Goal: Information Seeking & Learning: Learn about a topic

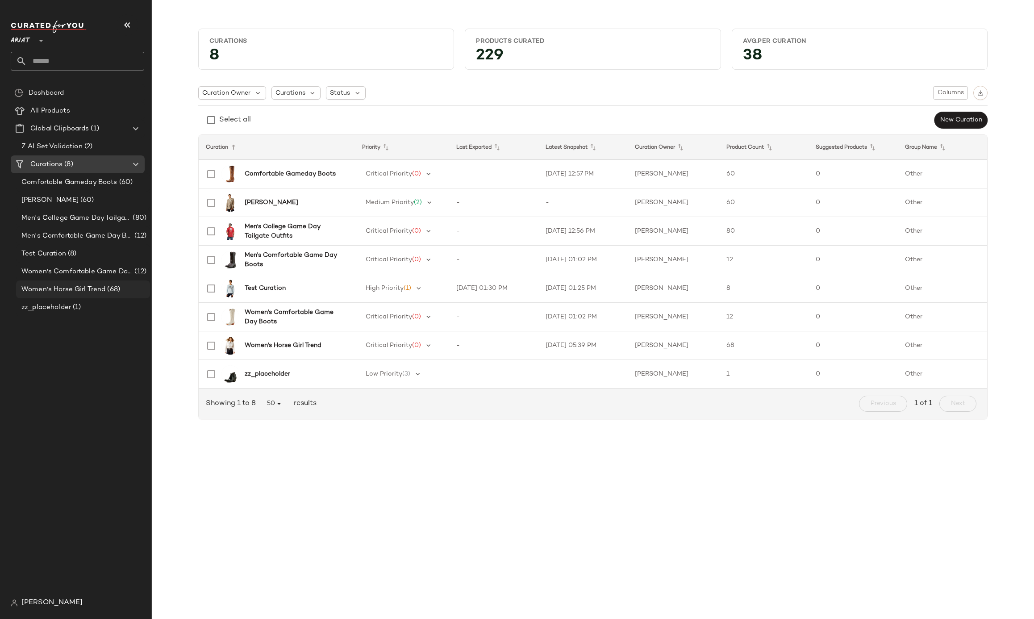
click at [69, 282] on div "Women's Horse Girl Trend (68)" at bounding box center [83, 289] width 134 height 18
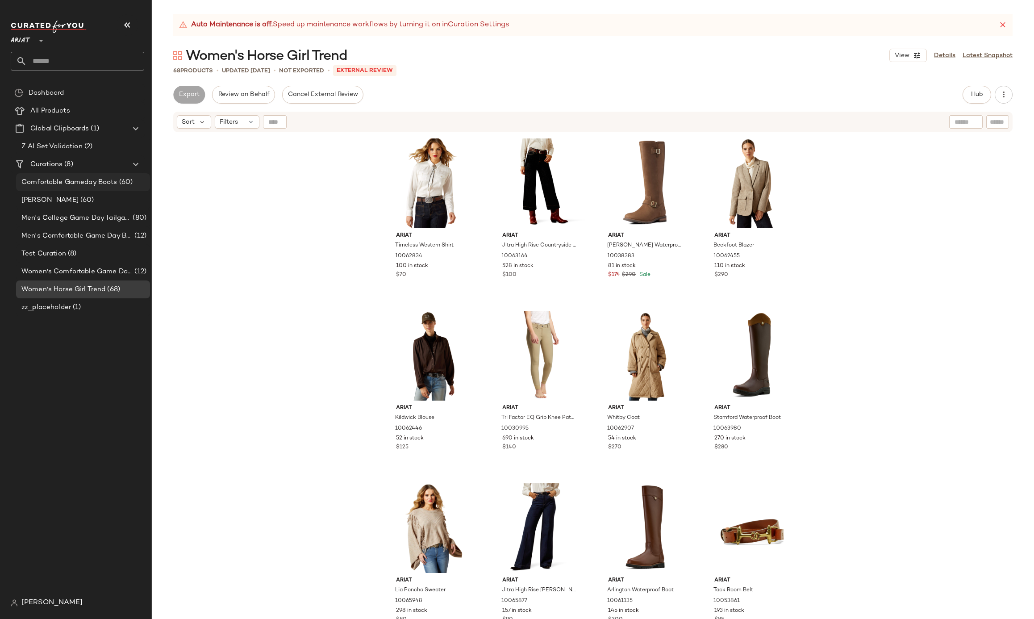
click at [57, 183] on span "Comfortable Gameday Boots" at bounding box center [69, 182] width 96 height 10
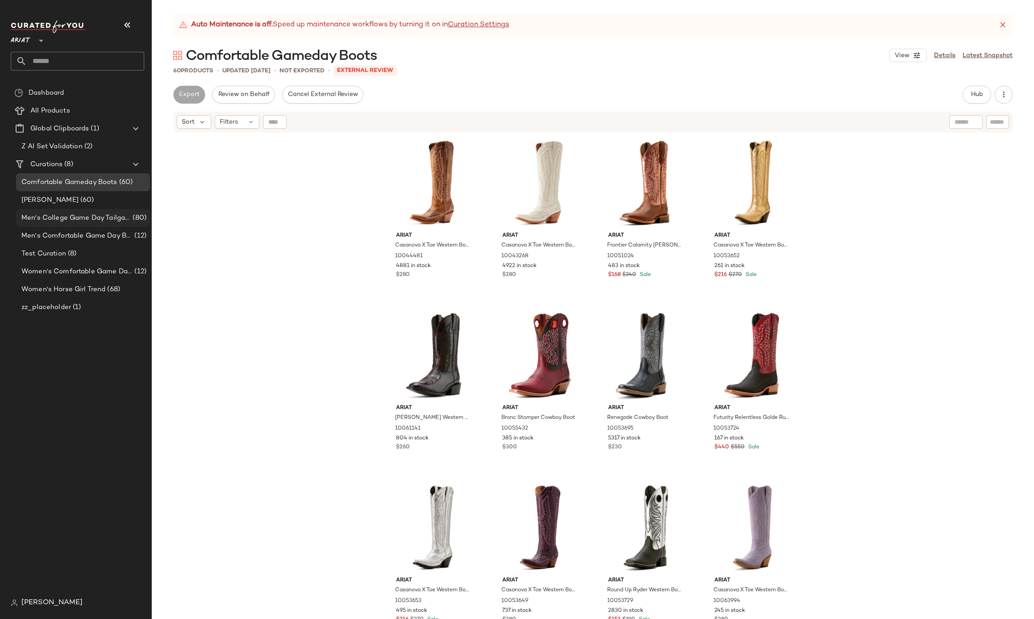
click at [67, 212] on div "Men's College Game Day Tailgate Outfits (80)" at bounding box center [83, 218] width 134 height 18
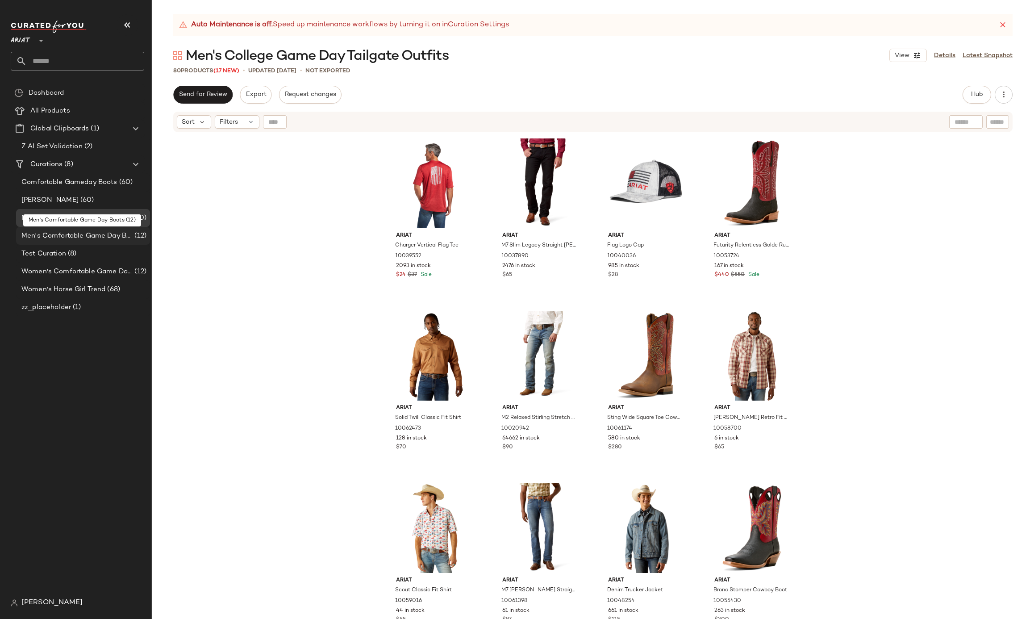
click at [66, 233] on span "Men's Comfortable Game Day Boots" at bounding box center [76, 236] width 111 height 10
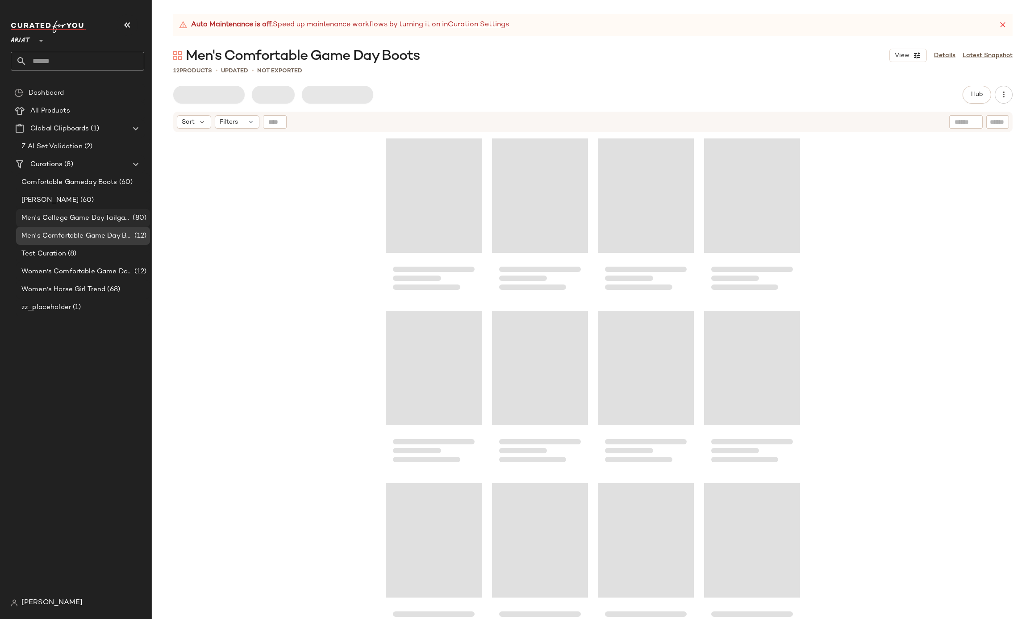
click at [73, 218] on span "Men's College Game Day Tailgate Outfits" at bounding box center [75, 218] width 109 height 10
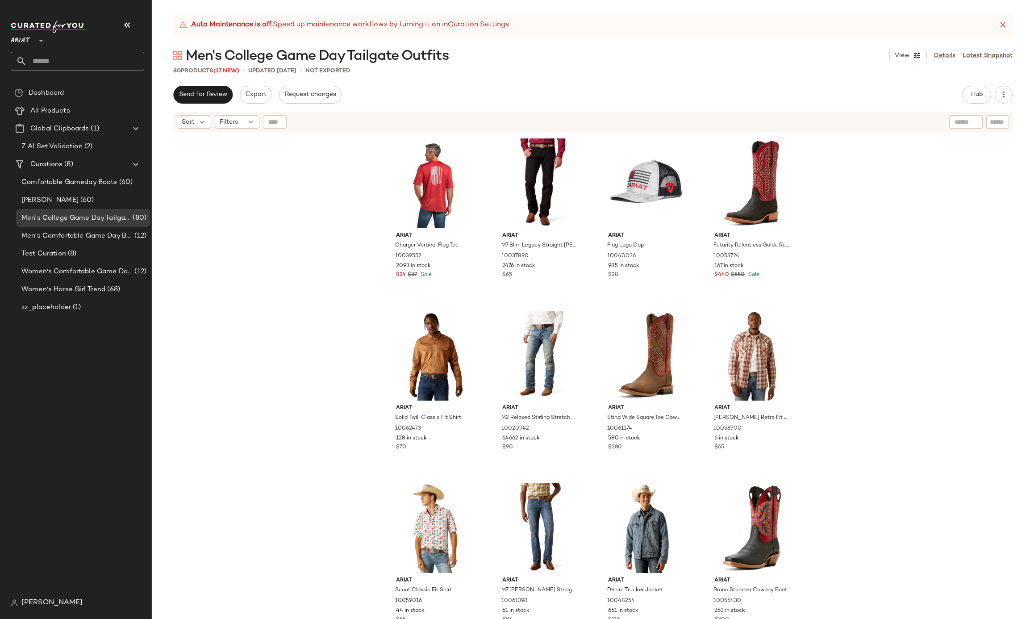
click at [297, 60] on span "Men's College Game Day Tailgate Outfits" at bounding box center [317, 56] width 263 height 18
copy div "Men's College Game Day Tailgate Outfits View"
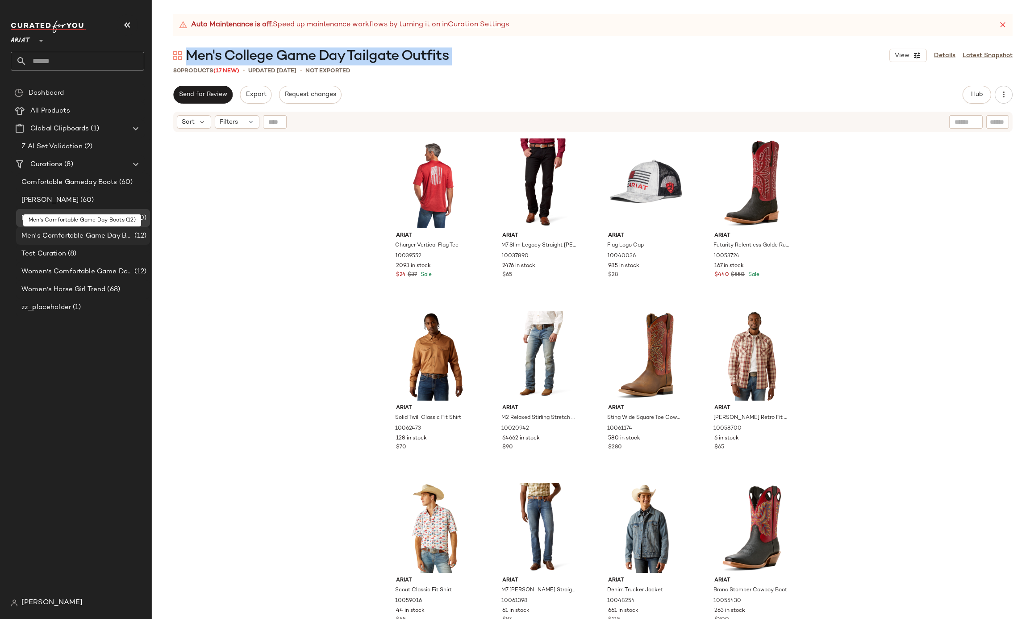
click at [91, 237] on span "Men's Comfortable Game Day Boots" at bounding box center [76, 236] width 111 height 10
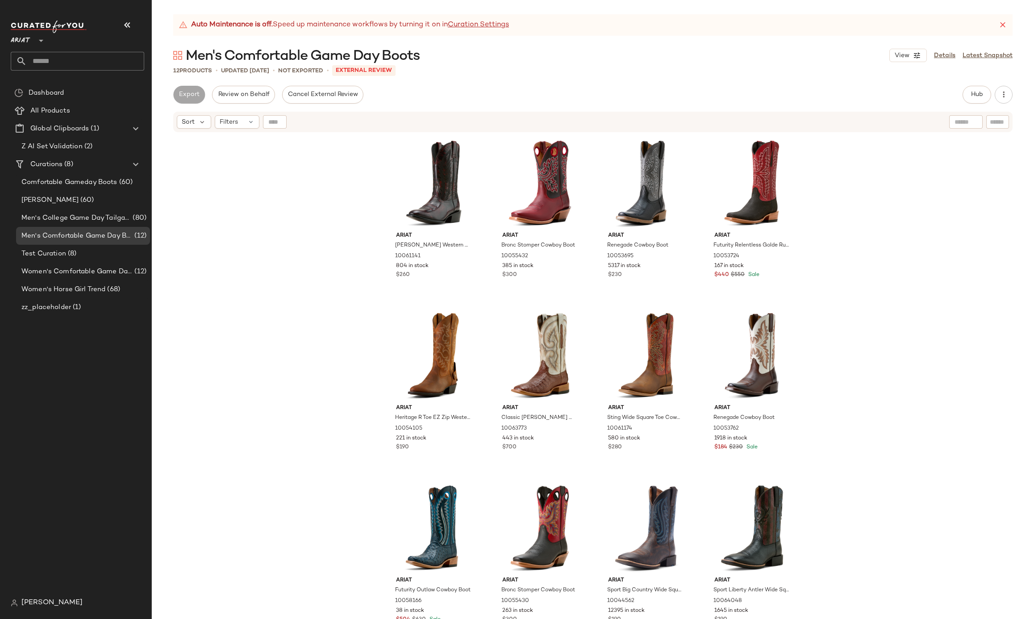
click at [283, 54] on span "Men's Comfortable Game Day Boots" at bounding box center [303, 56] width 234 height 18
copy div "Men's Comfortable Game Day Boots View"
click at [76, 264] on div "Women's Comfortable Game Day Boots (12)" at bounding box center [83, 271] width 134 height 18
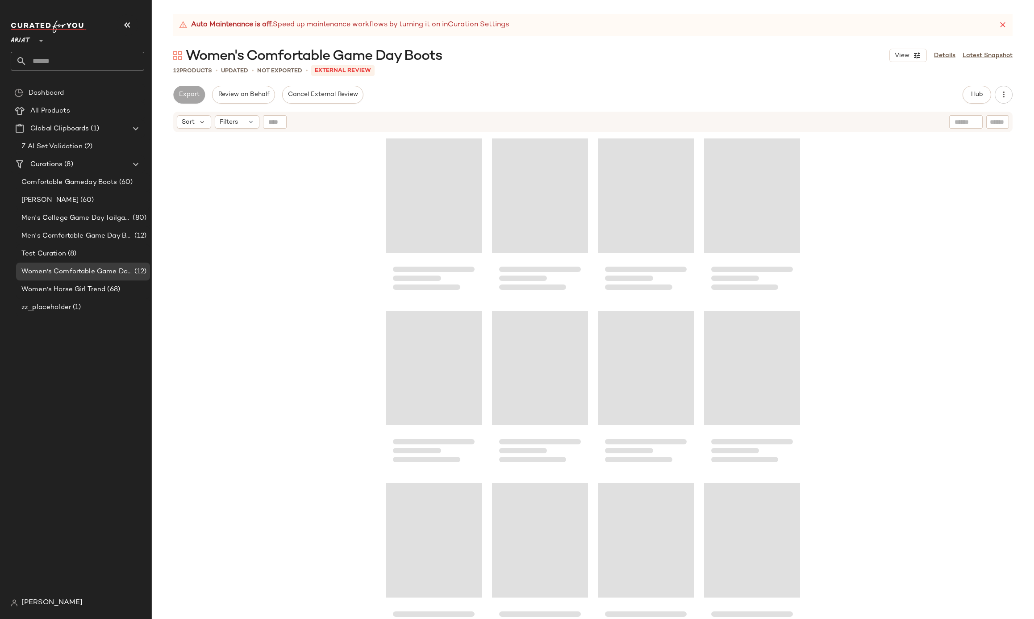
click at [262, 53] on span "Women's Comfortable Game Day Boots" at bounding box center [314, 56] width 256 height 18
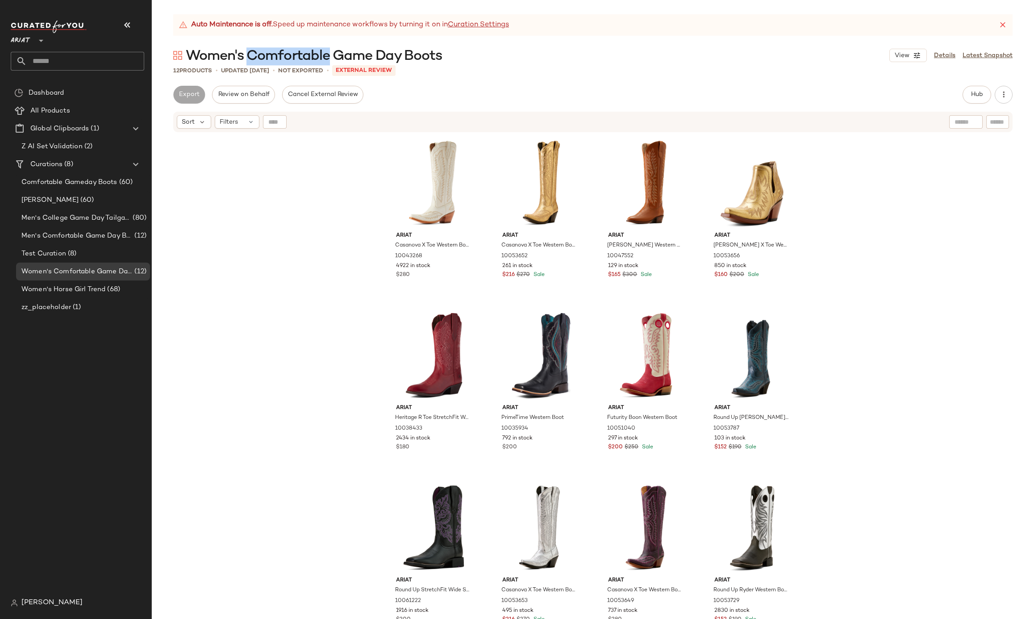
click at [261, 53] on span "Women's Comfortable Game Day Boots" at bounding box center [314, 56] width 256 height 18
copy div "Women's Comfortable Game Day Boots View"
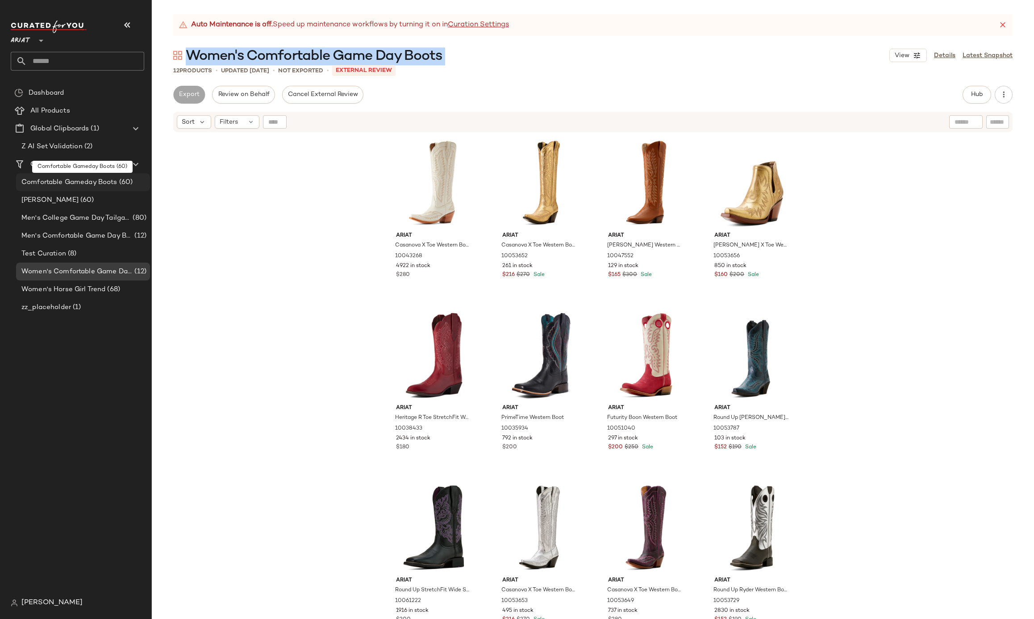
click at [68, 178] on span "Comfortable Gameday Boots" at bounding box center [69, 182] width 96 height 10
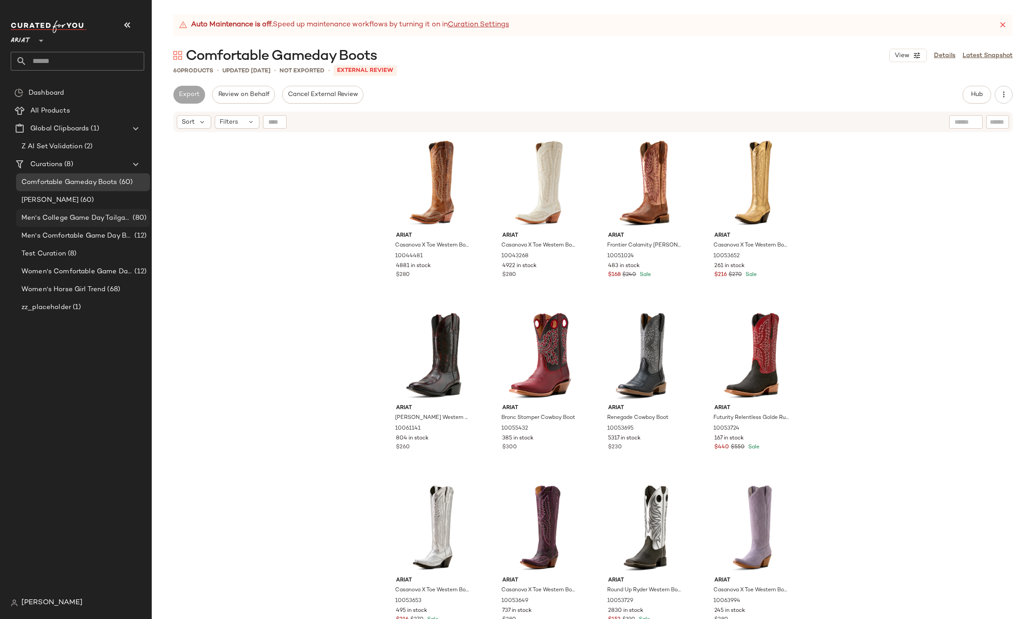
click at [95, 210] on div "Men's College Game Day Tailgate Outfits (80)" at bounding box center [83, 218] width 134 height 18
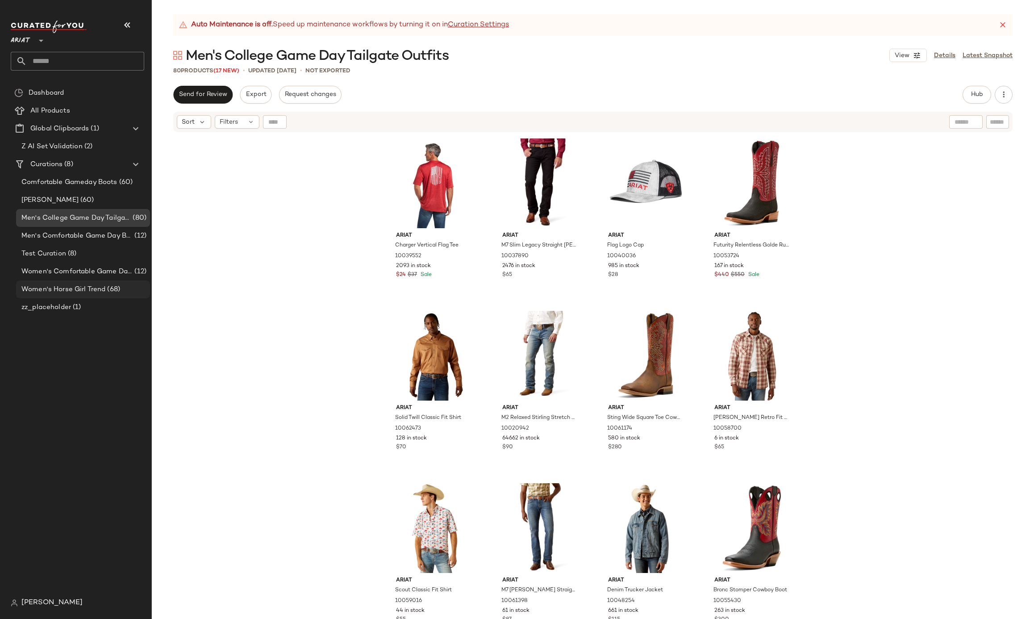
click at [100, 284] on span "Women's Horse Girl Trend" at bounding box center [63, 289] width 84 height 10
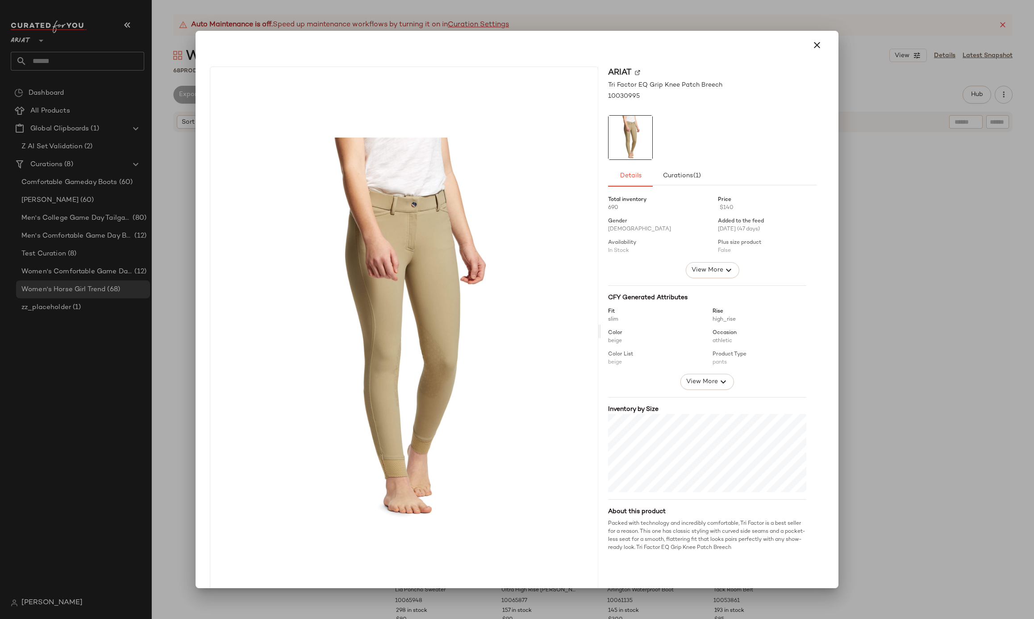
click at [883, 307] on div at bounding box center [517, 309] width 1034 height 619
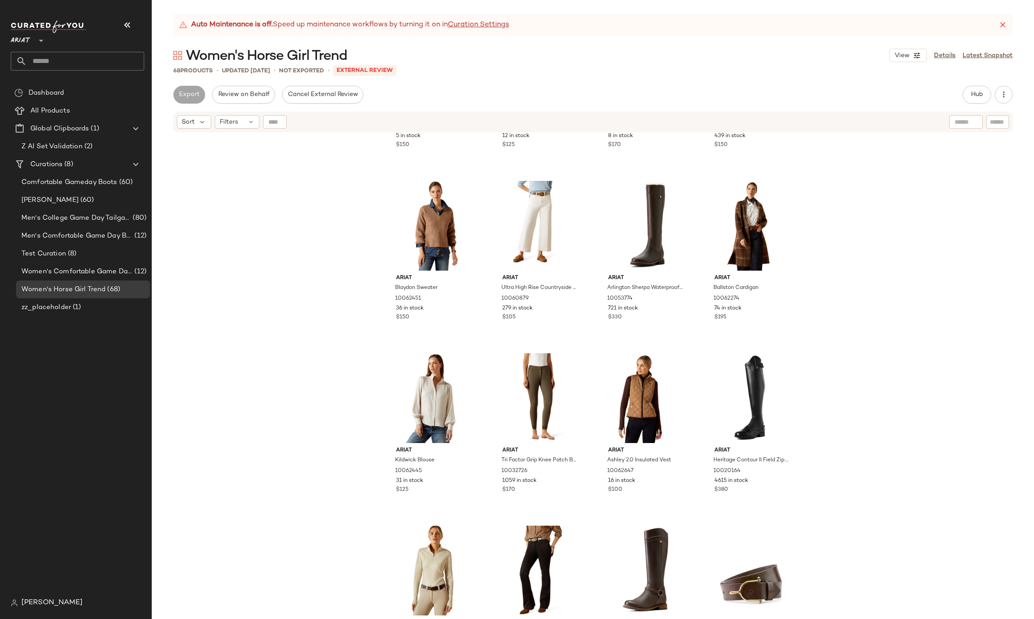
scroll to position [656, 0]
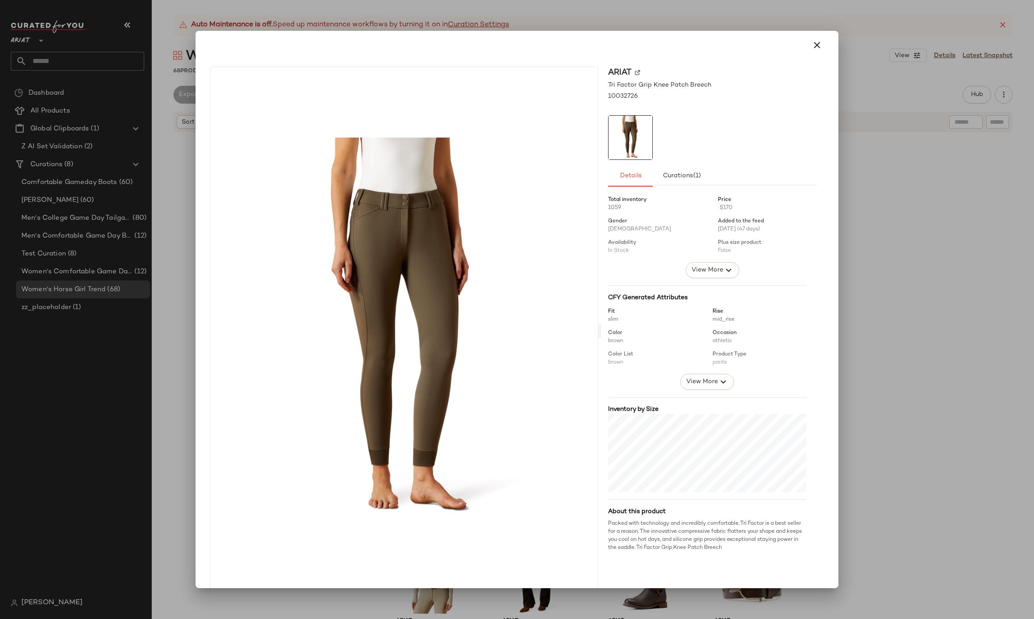
click at [726, 23] on div at bounding box center [517, 309] width 1034 height 619
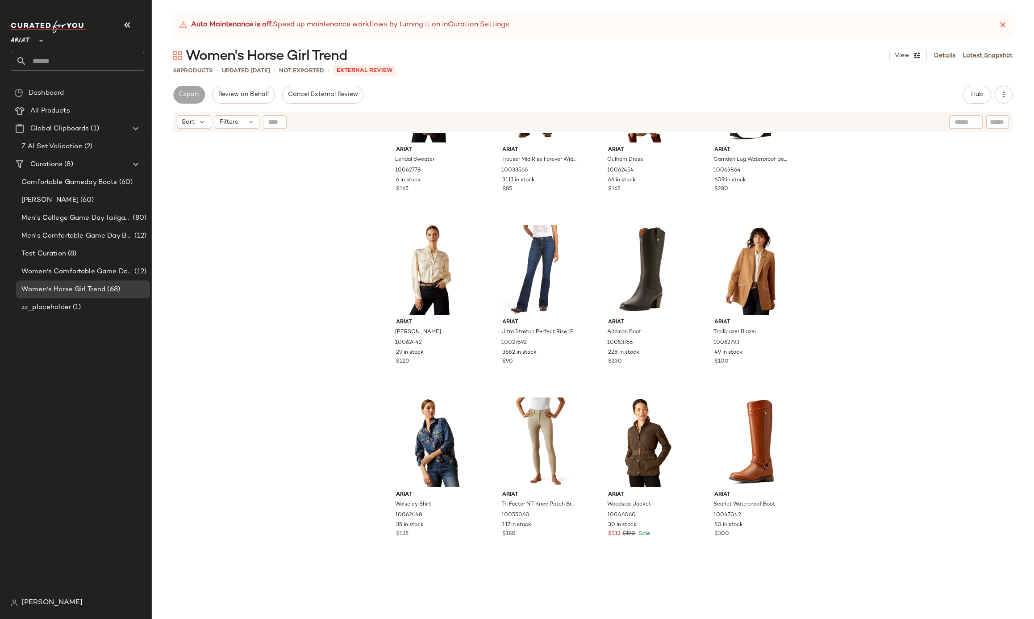
scroll to position [1402, 0]
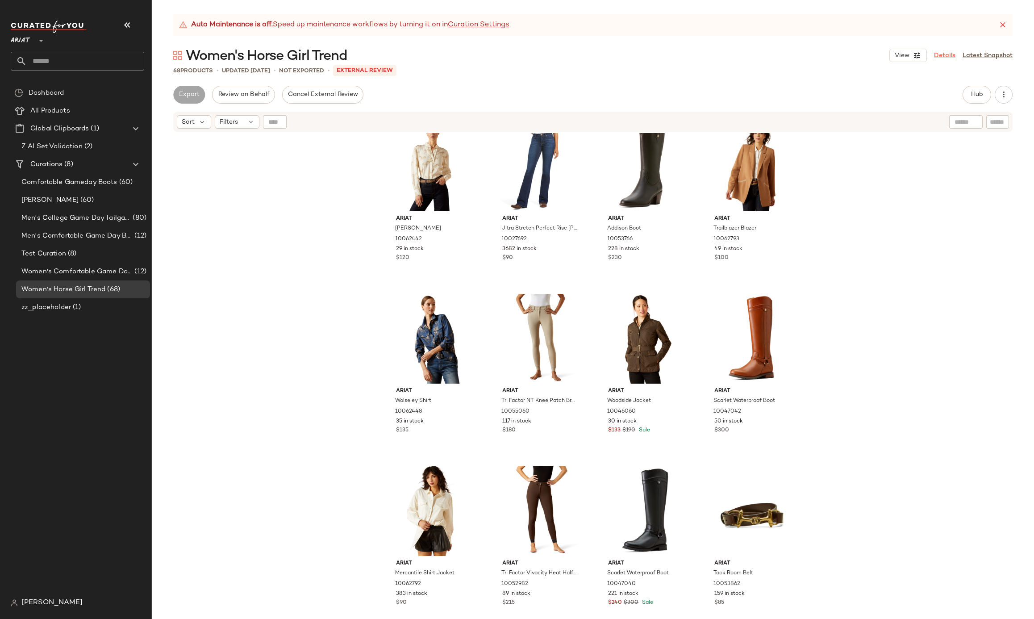
click at [948, 53] on link "Details" at bounding box center [944, 55] width 21 height 9
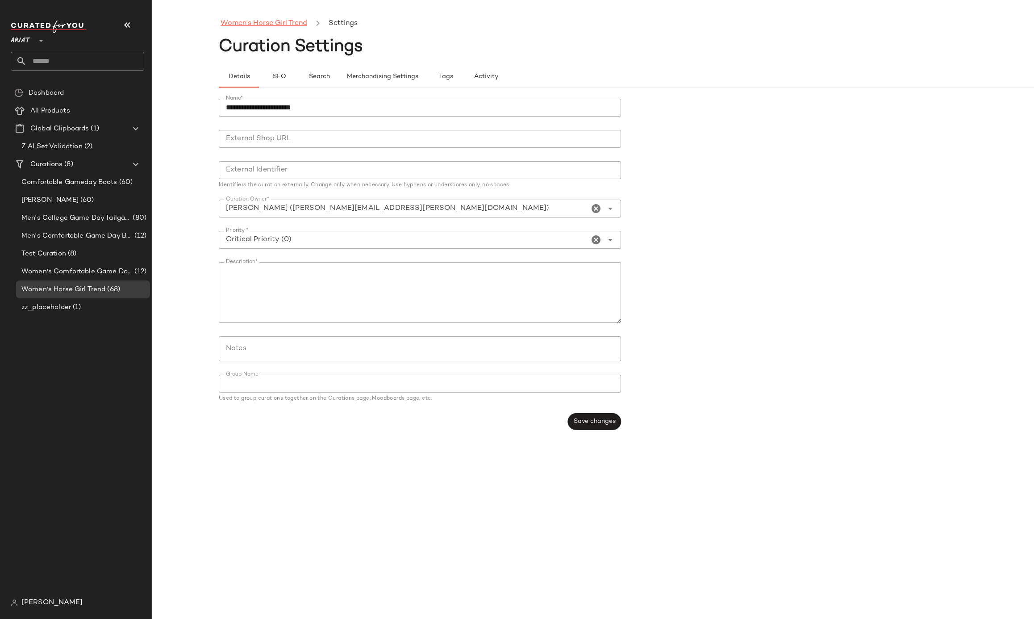
click at [285, 23] on link "Women's Horse Girl Trend" at bounding box center [263, 24] width 87 height 12
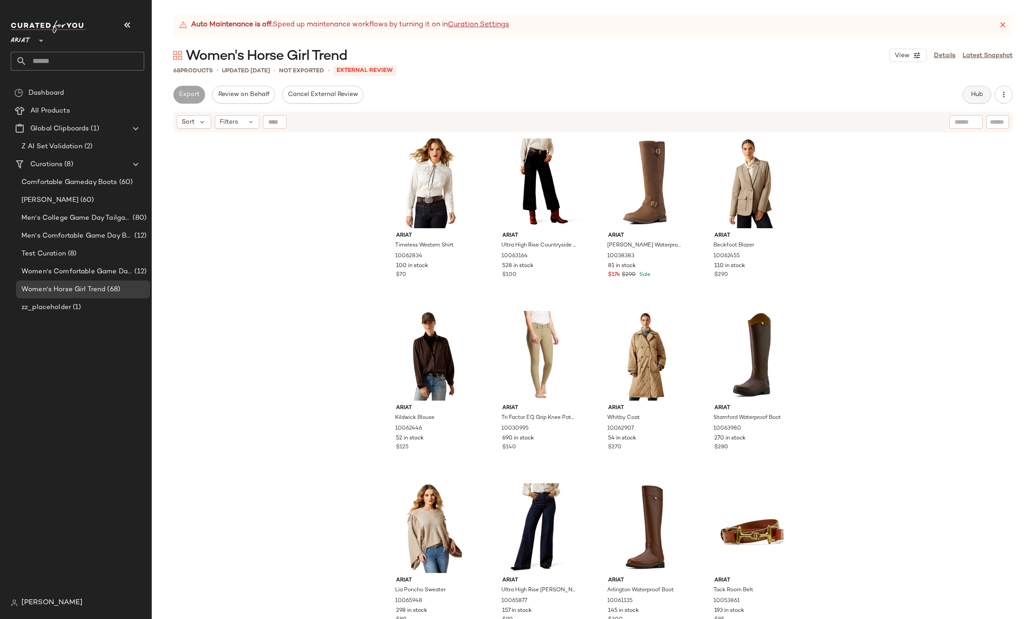
click at [969, 99] on button "Hub" at bounding box center [976, 95] width 29 height 18
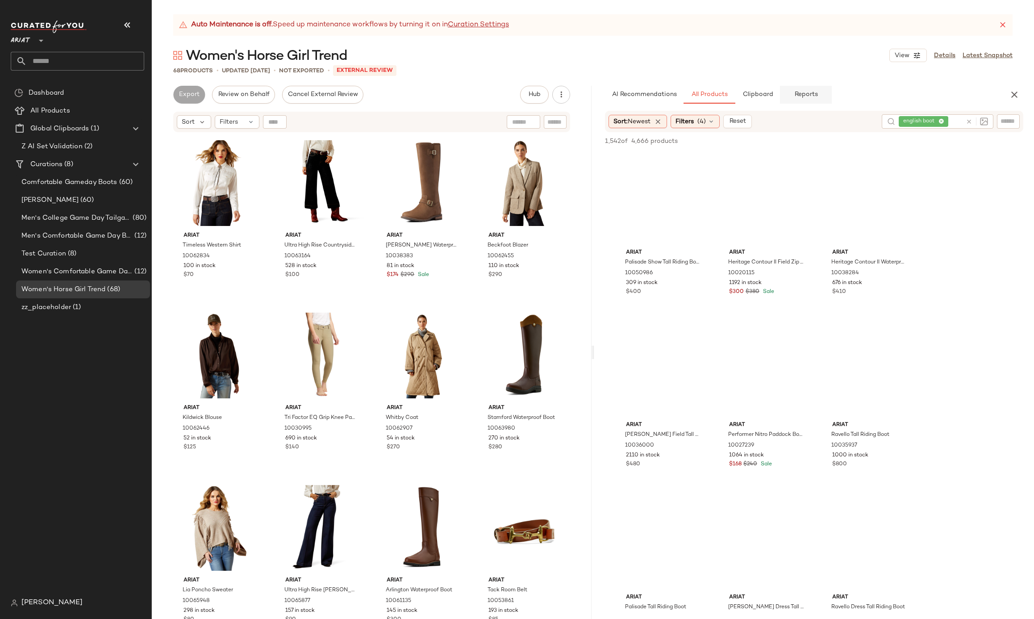
click at [800, 93] on span "Reports" at bounding box center [806, 94] width 24 height 7
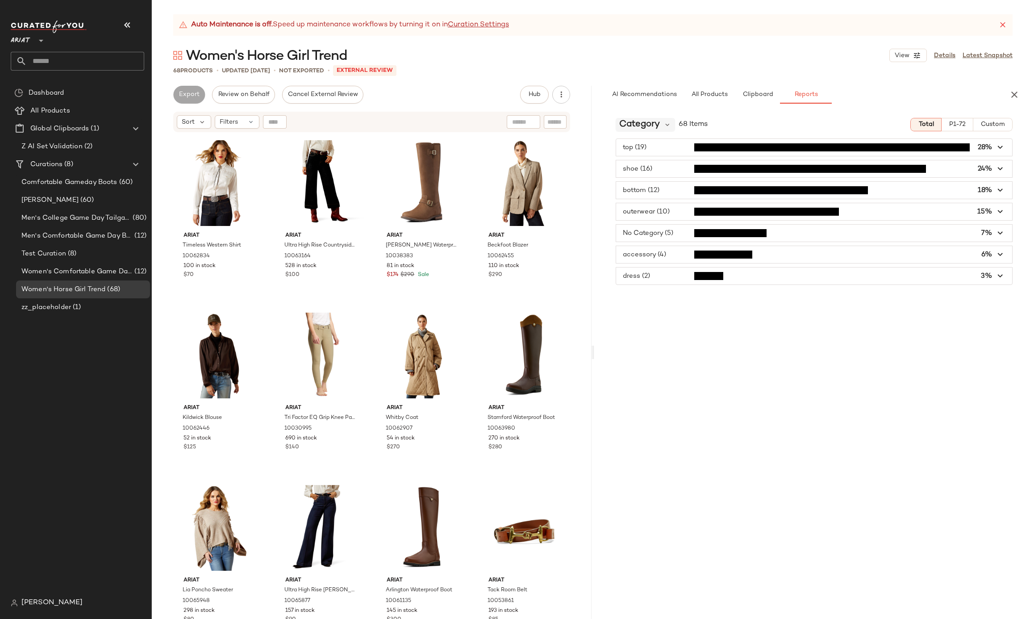
click at [669, 131] on div "Category" at bounding box center [645, 124] width 59 height 13
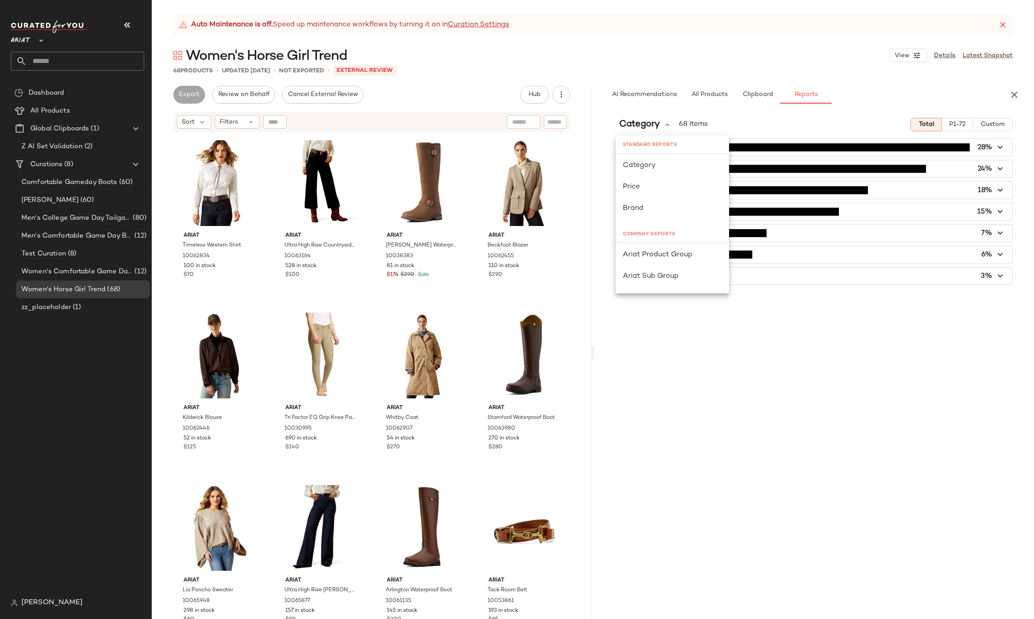
click at [642, 191] on div "Price" at bounding box center [672, 187] width 99 height 11
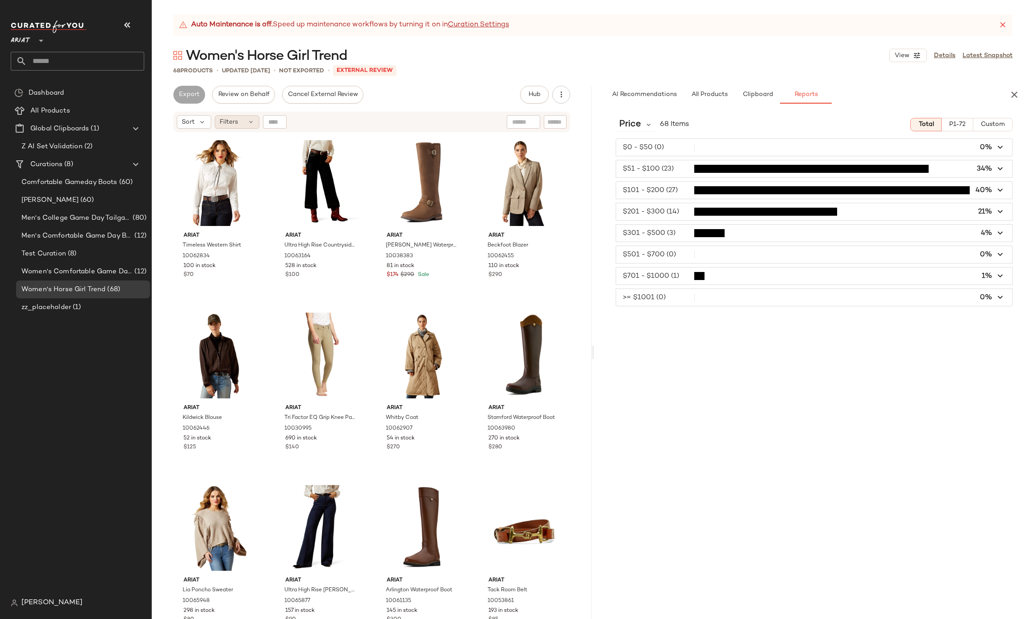
click at [221, 123] on span "Filters" at bounding box center [229, 121] width 18 height 9
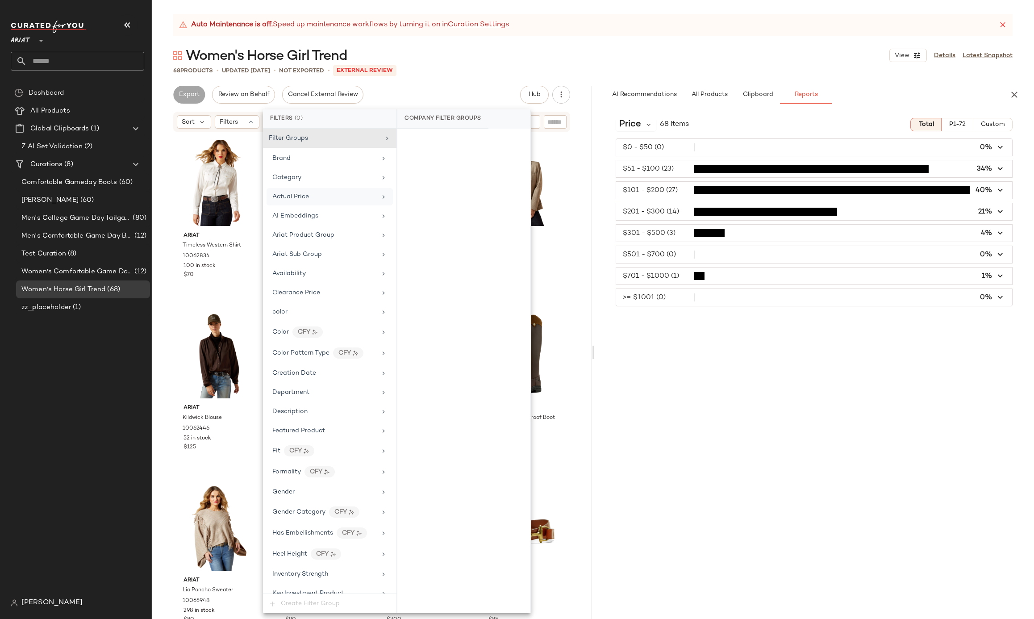
click at [300, 195] on span "Actual Price" at bounding box center [290, 196] width 37 height 7
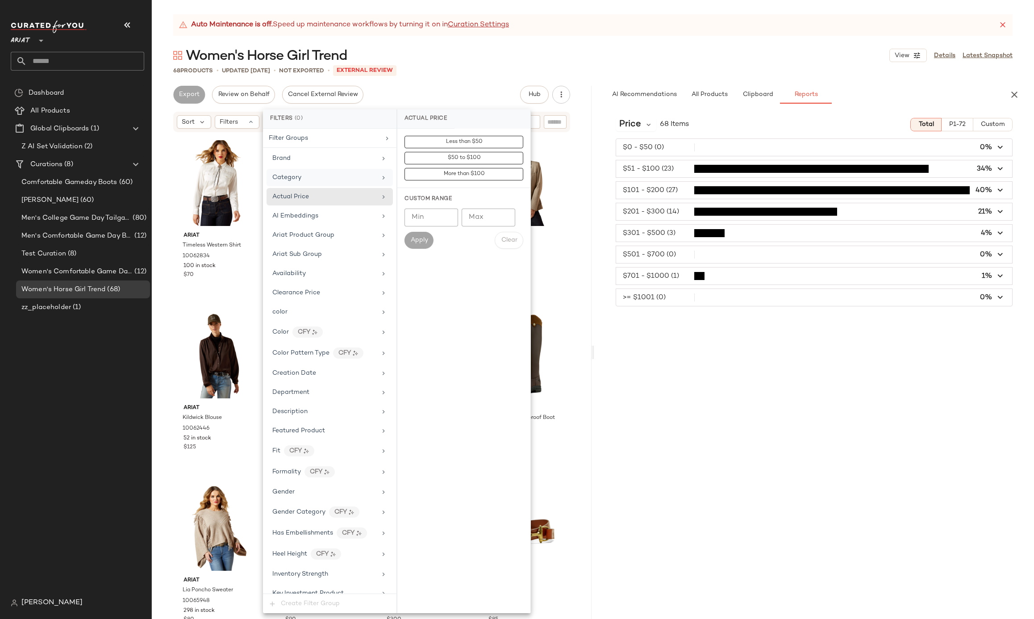
click at [314, 175] on div "Category" at bounding box center [324, 177] width 104 height 9
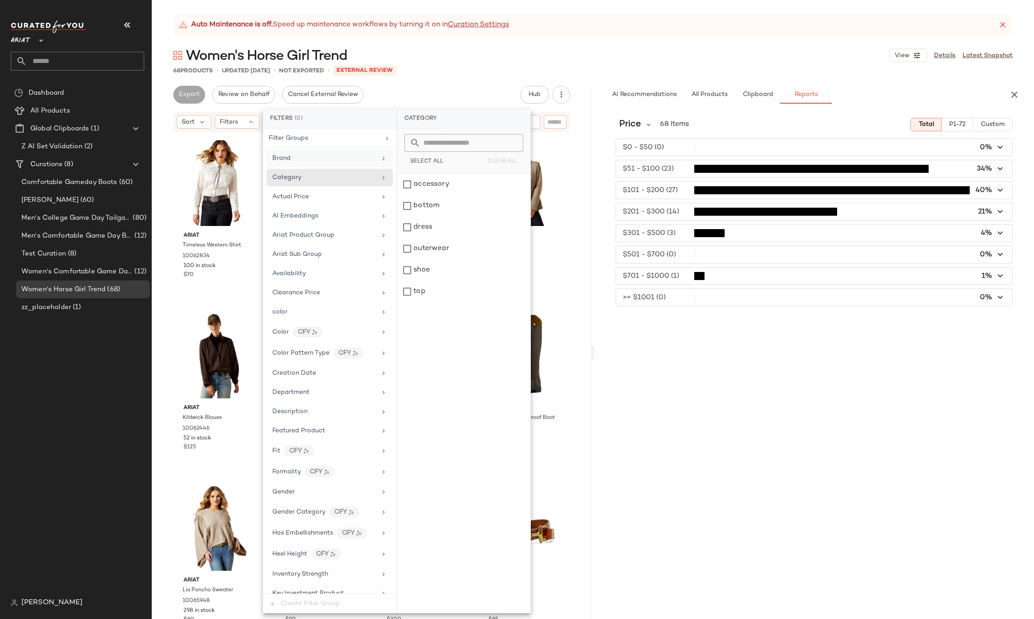
click at [323, 156] on div "Brand" at bounding box center [324, 158] width 104 height 9
click at [315, 224] on div "AI Embeddings" at bounding box center [329, 215] width 126 height 17
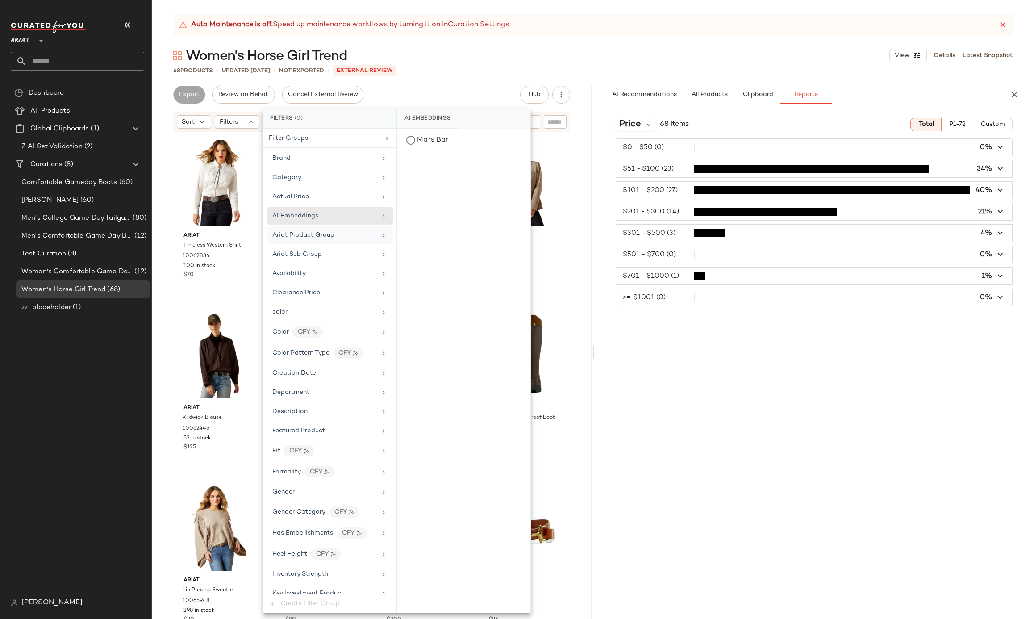
click at [314, 242] on div "Ariat Product Group" at bounding box center [329, 234] width 126 height 17
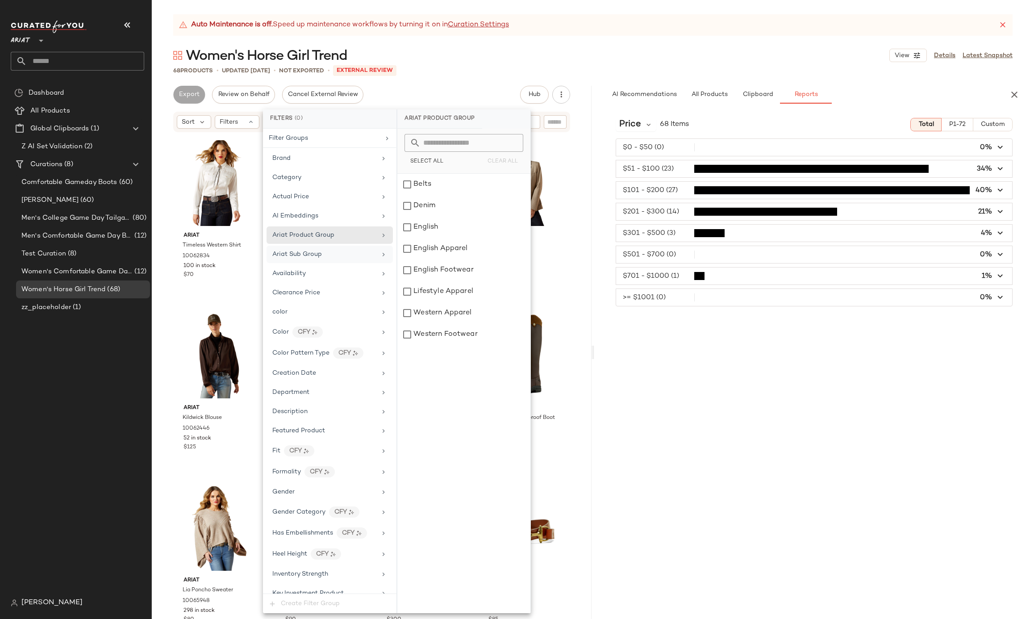
click at [311, 259] on div "Ariat Sub Group" at bounding box center [297, 254] width 50 height 9
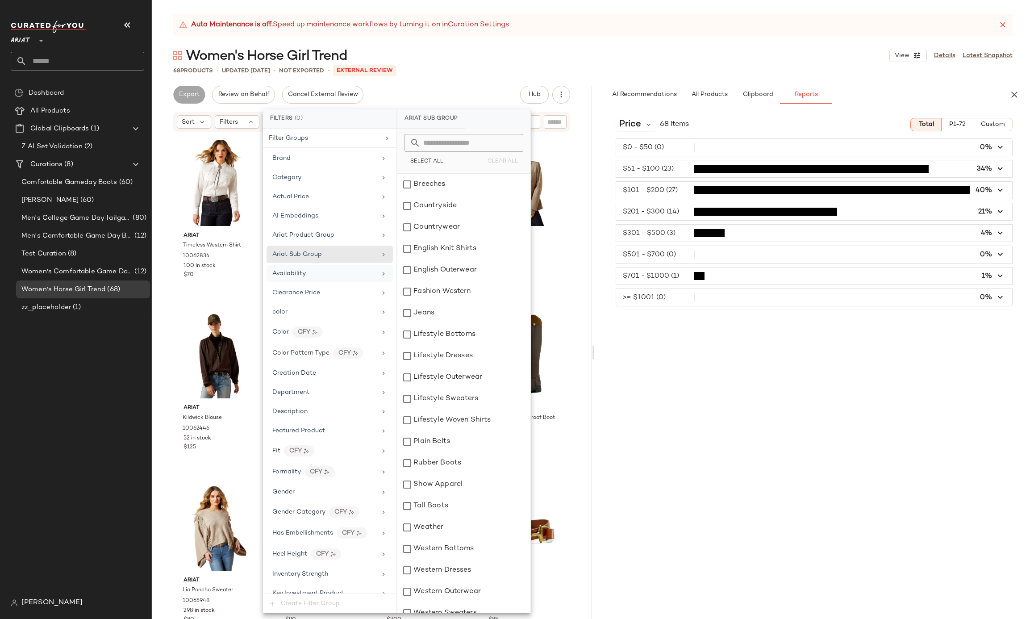
click at [310, 275] on div "Availability" at bounding box center [324, 273] width 104 height 9
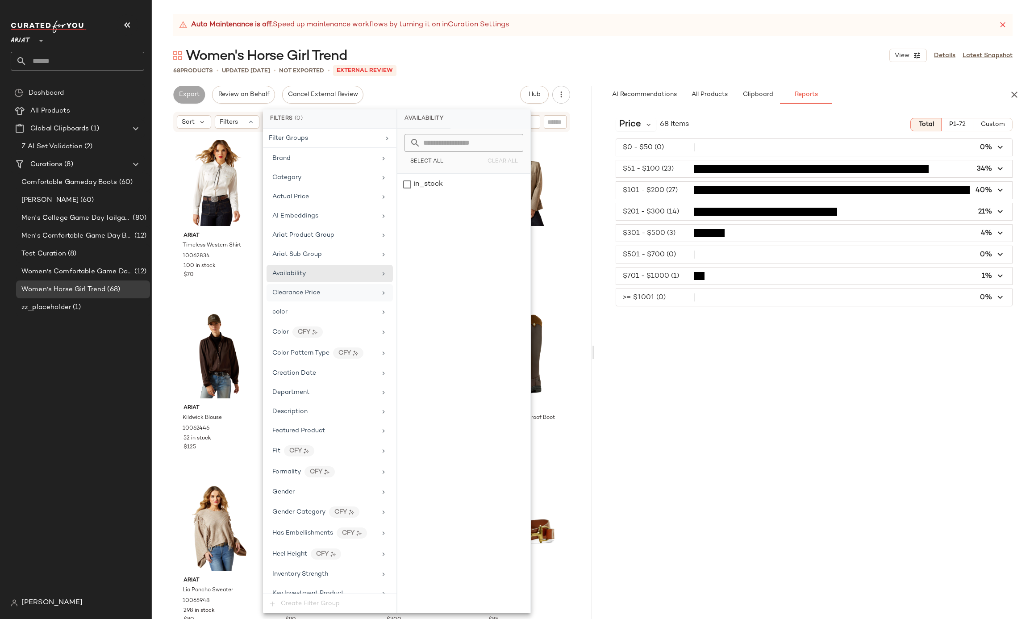
click at [309, 296] on span "Clearance Price" at bounding box center [296, 292] width 48 height 7
click at [652, 112] on div "Price 68 Items Total P1-72 Custom $0 - $50 (0) 0% $51 - $100 (23) 34% $101 - $2…" at bounding box center [814, 365] width 440 height 508
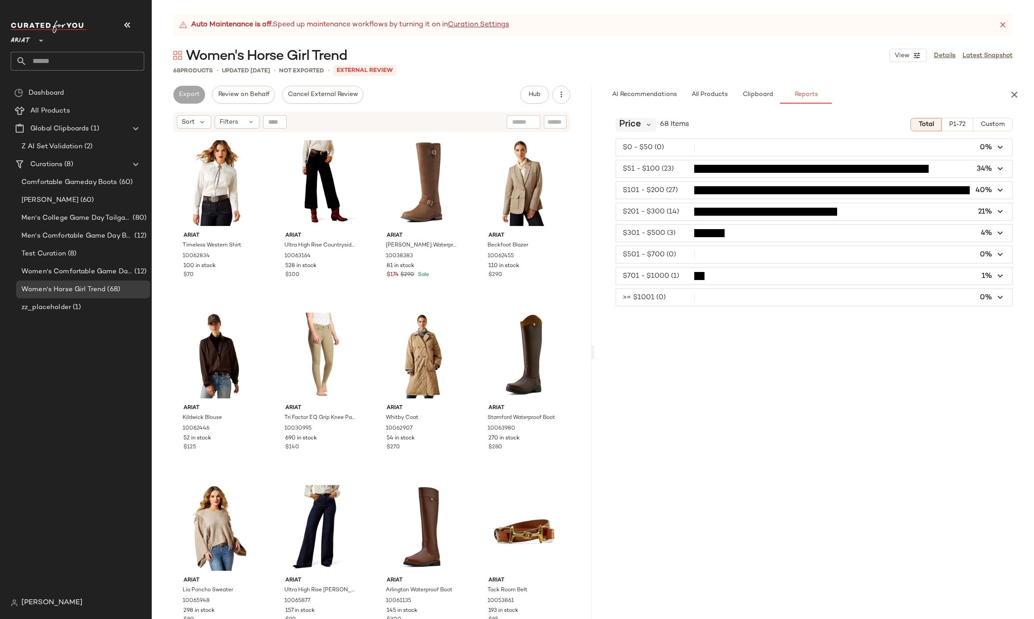
click at [641, 125] on div "Price" at bounding box center [636, 124] width 41 height 13
click at [191, 123] on span "Sort" at bounding box center [188, 121] width 13 height 9
click at [227, 119] on span "Filters" at bounding box center [229, 121] width 18 height 9
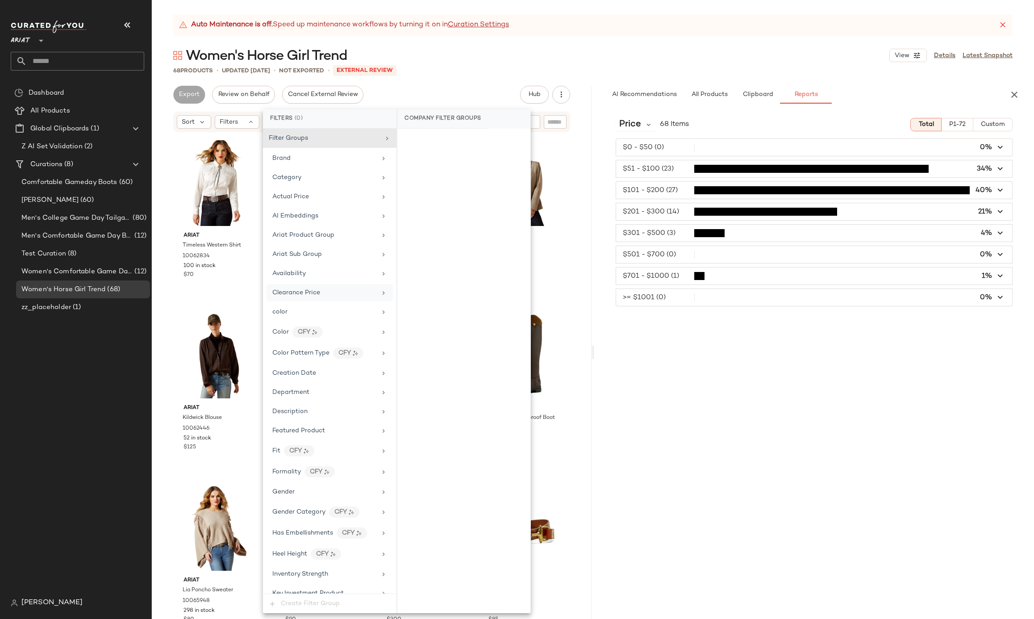
click at [309, 286] on div "Clearance Price" at bounding box center [329, 292] width 126 height 17
click at [475, 140] on div "On clearance" at bounding box center [464, 140] width 126 height 16
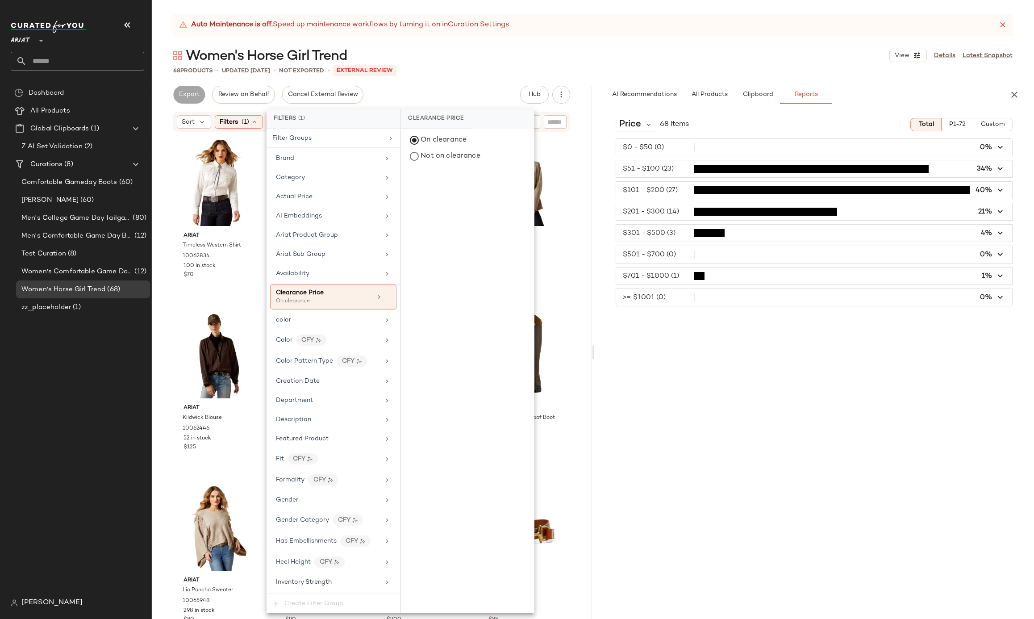
click at [489, 81] on div "Auto Maintenance is off. Speed up maintenance workflows by turning it on in Cur…" at bounding box center [593, 316] width 882 height 604
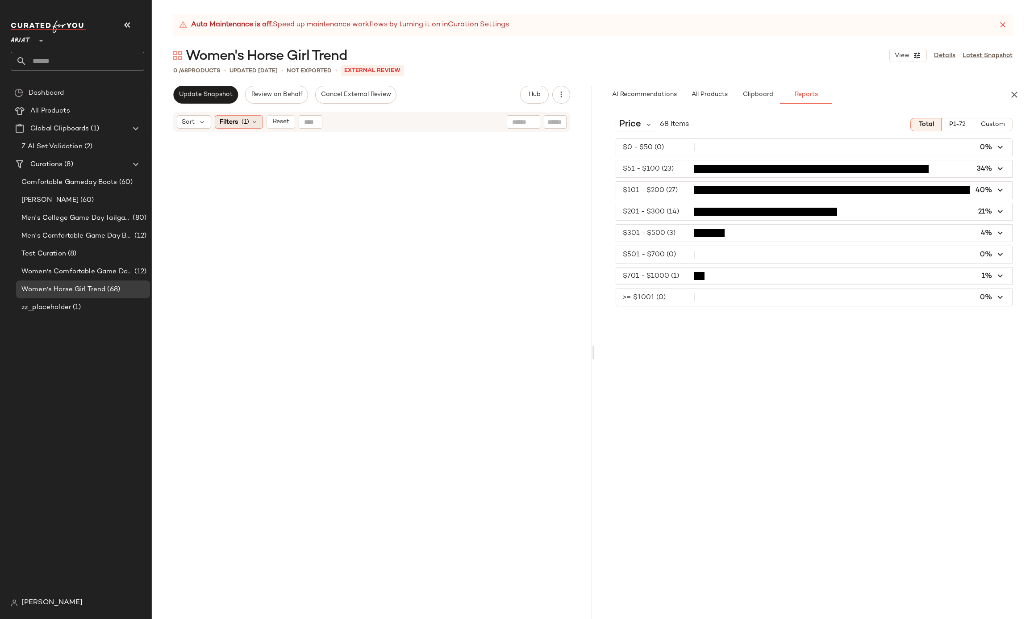
click at [247, 120] on span "(1)" at bounding box center [245, 121] width 8 height 9
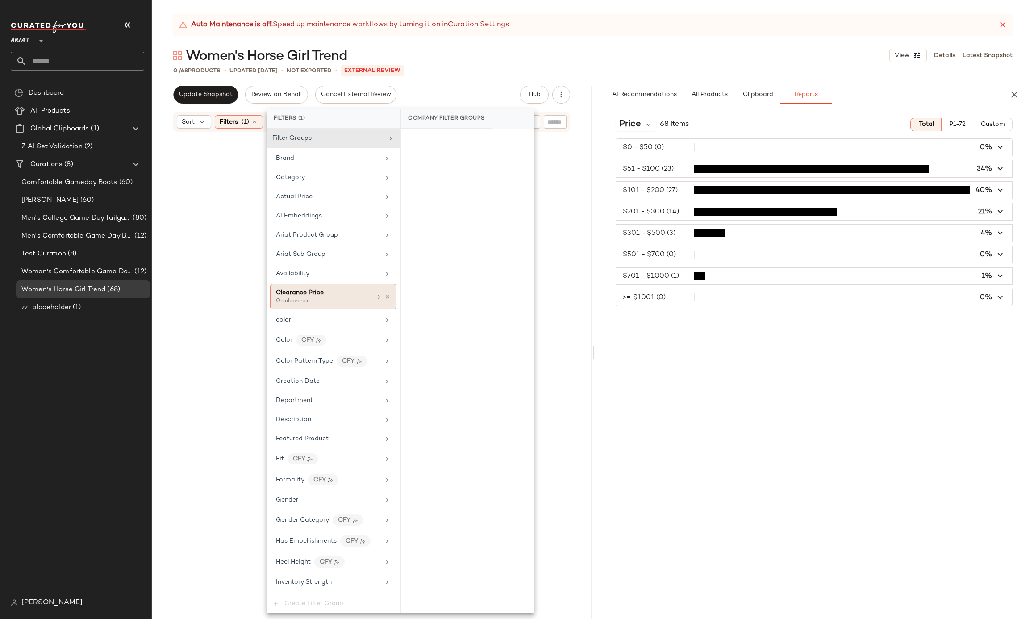
click at [299, 295] on span "Clearance Price" at bounding box center [300, 292] width 48 height 7
click at [446, 153] on div "Not on clearance" at bounding box center [467, 156] width 126 height 16
click at [470, 81] on div "Auto Maintenance is off. Speed up maintenance workflows by turning it on in Cur…" at bounding box center [593, 316] width 882 height 604
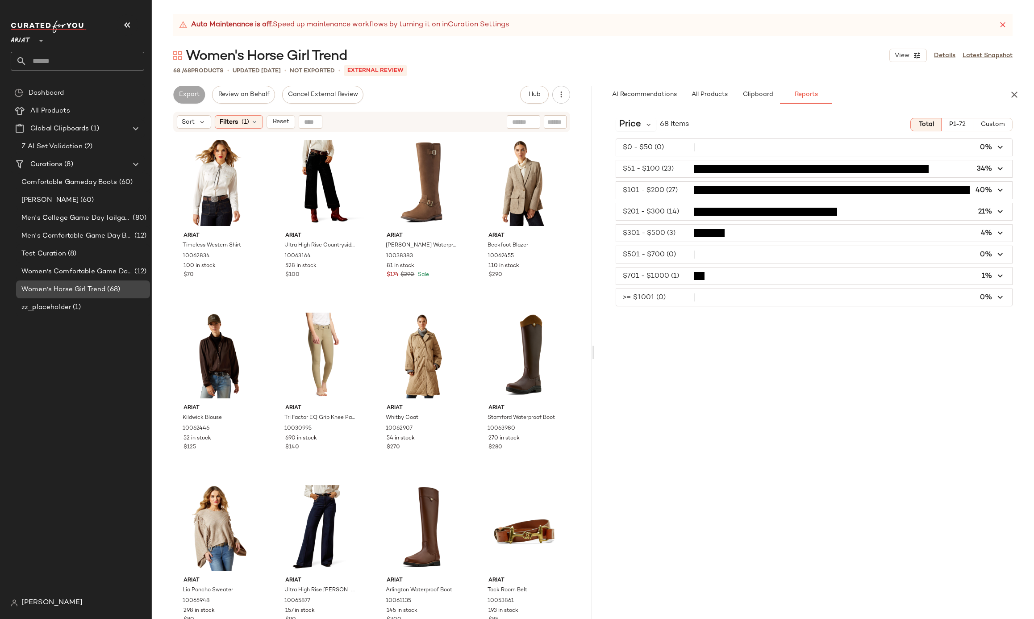
click at [78, 284] on span "Women's Horse Girl Trend" at bounding box center [63, 289] width 84 height 10
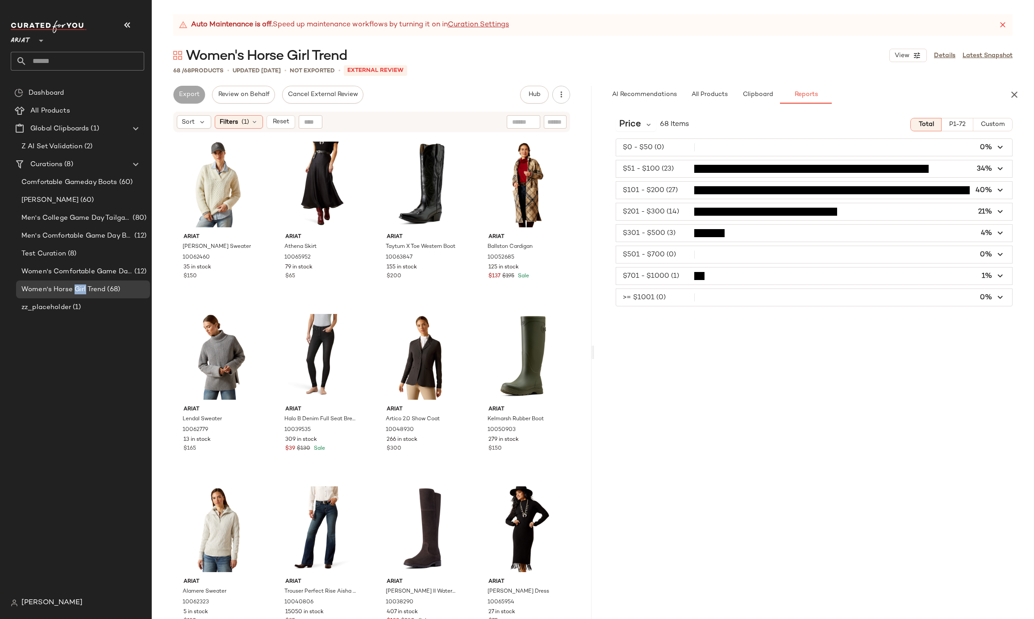
scroll to position [2422, 0]
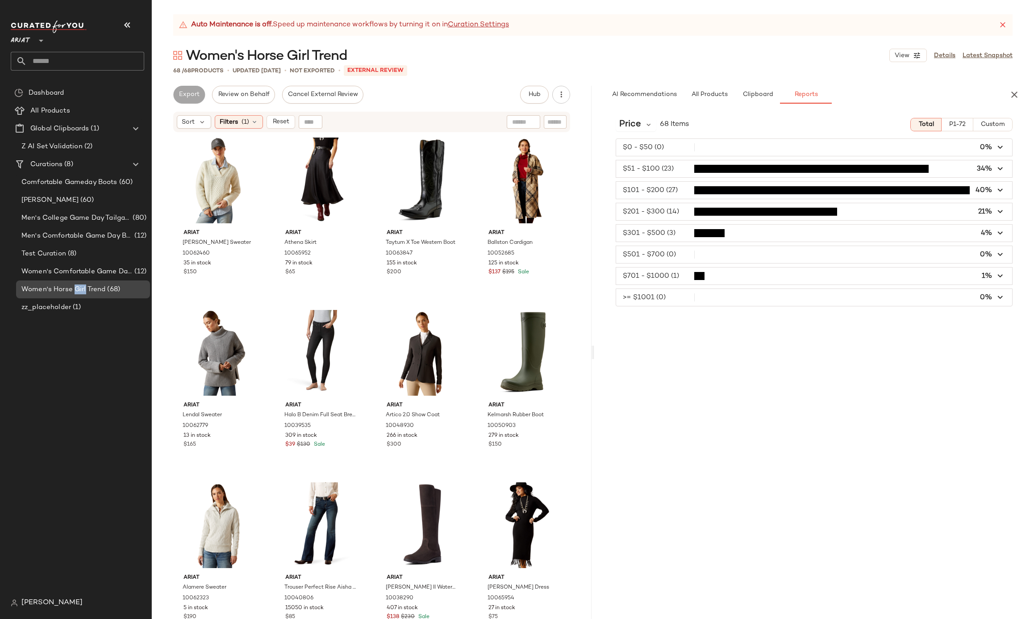
click at [96, 286] on span "Women's Horse Girl Trend" at bounding box center [63, 289] width 84 height 10
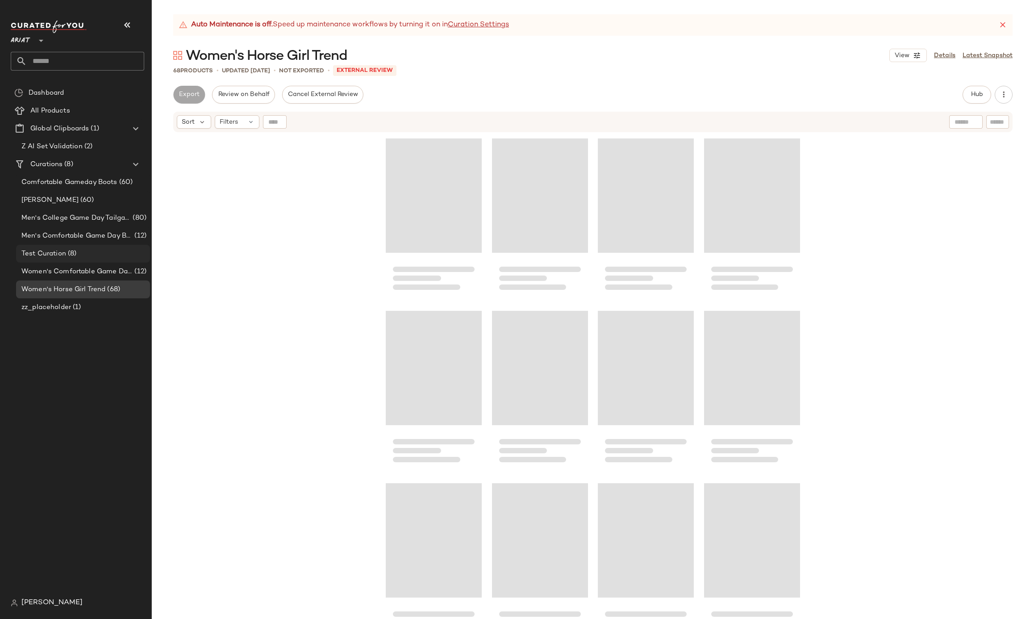
click at [64, 258] on span "Test Curation" at bounding box center [43, 254] width 45 height 10
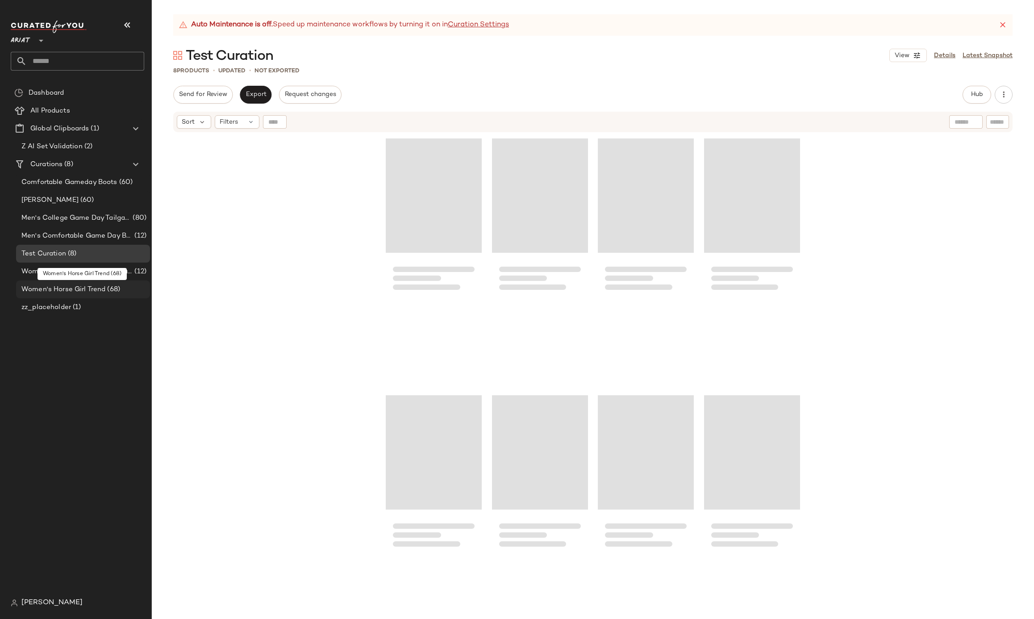
click at [62, 284] on span "Women's Horse Girl Trend" at bounding box center [63, 289] width 84 height 10
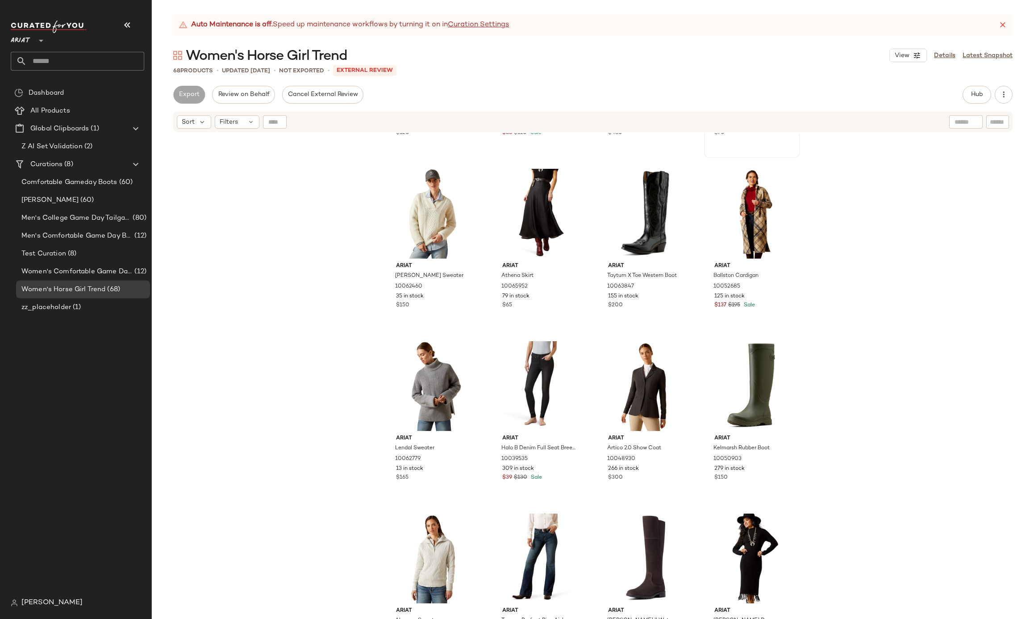
scroll to position [2422, 0]
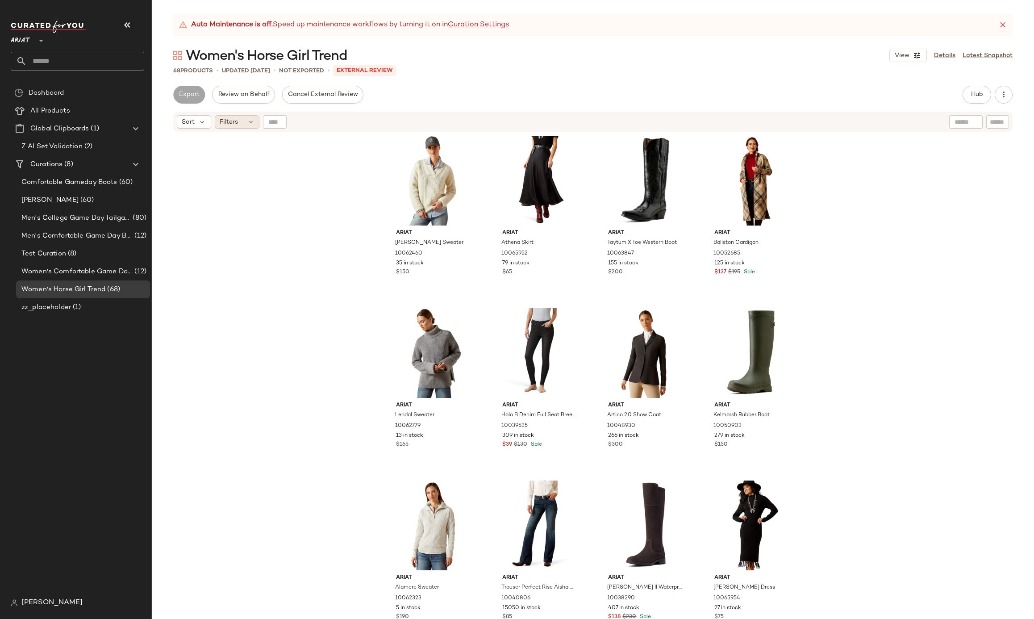
click at [245, 121] on div "Filters" at bounding box center [237, 121] width 45 height 13
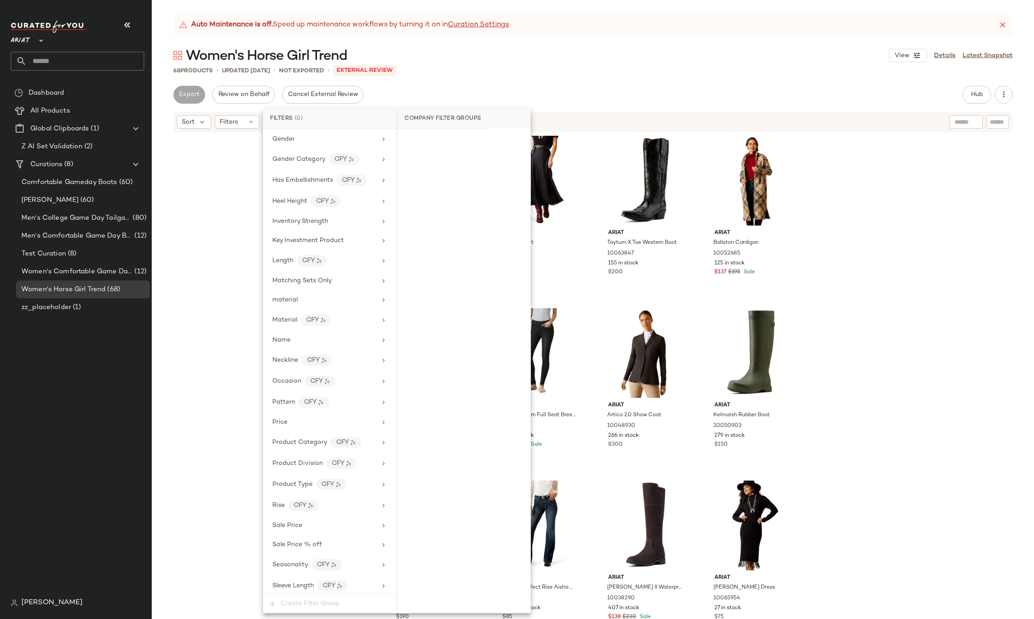
scroll to position [360, 0]
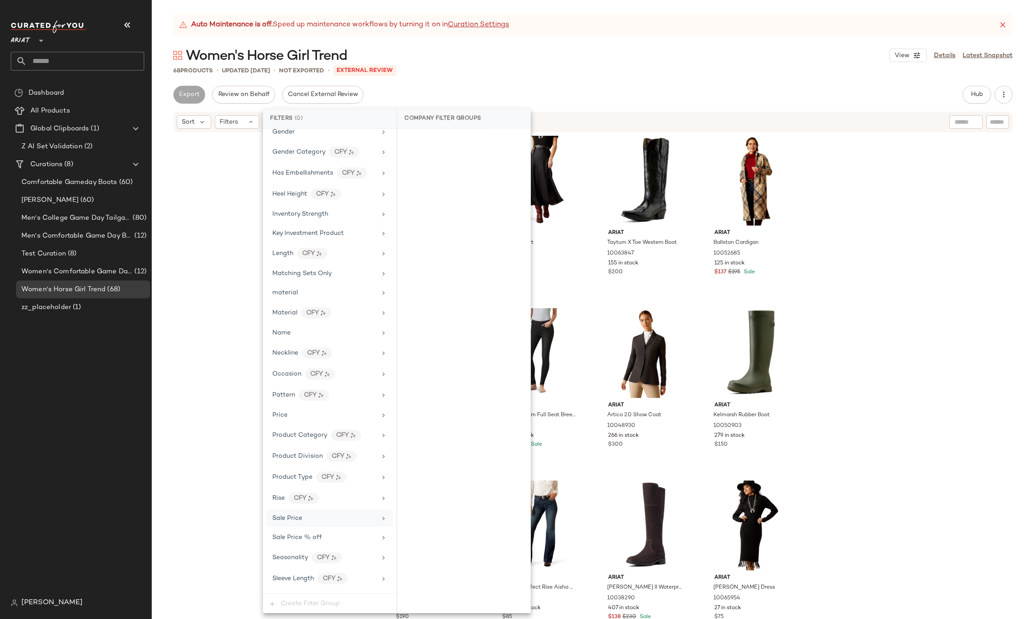
click at [292, 527] on div "Sale Price" at bounding box center [329, 517] width 126 height 17
click at [449, 137] on div "On sale" at bounding box center [464, 140] width 126 height 16
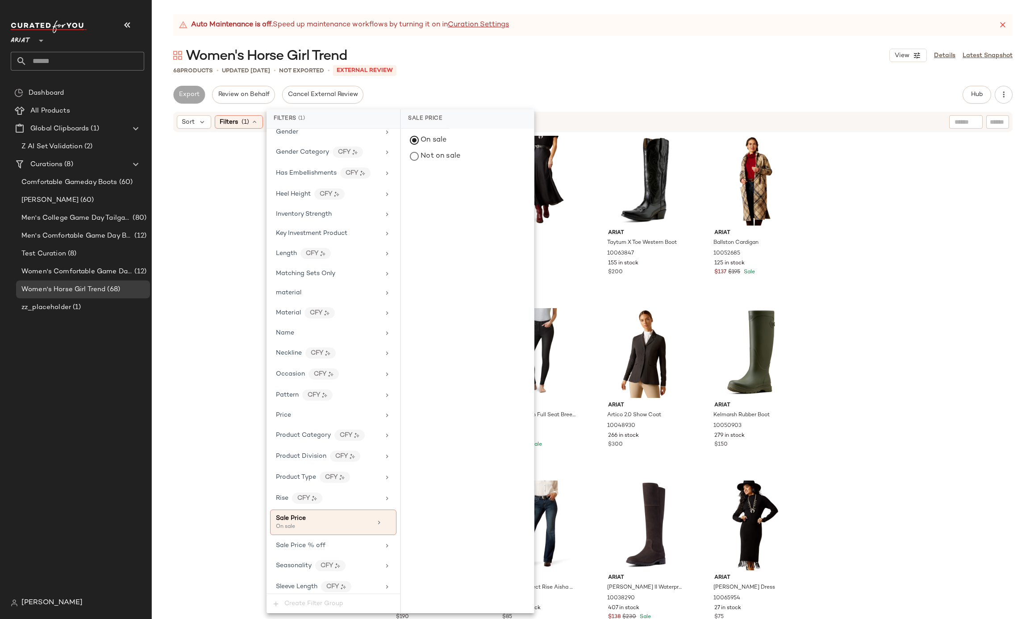
click at [470, 86] on div "Export Review on Behalf Cancel External Review Hub Send for Review External Rev…" at bounding box center [592, 95] width 839 height 18
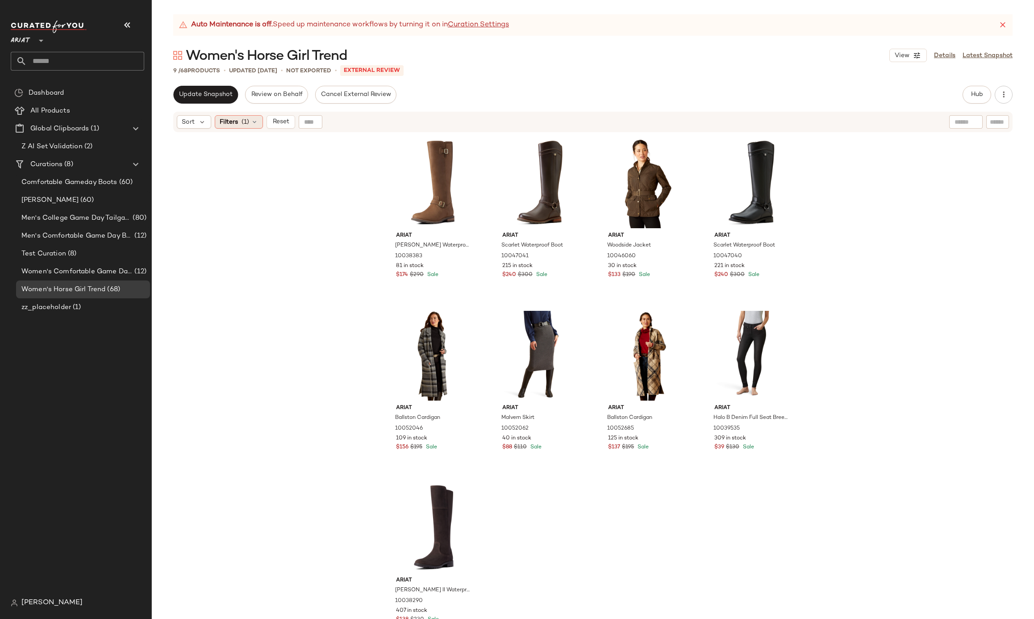
click at [241, 122] on span "(1)" at bounding box center [245, 121] width 8 height 9
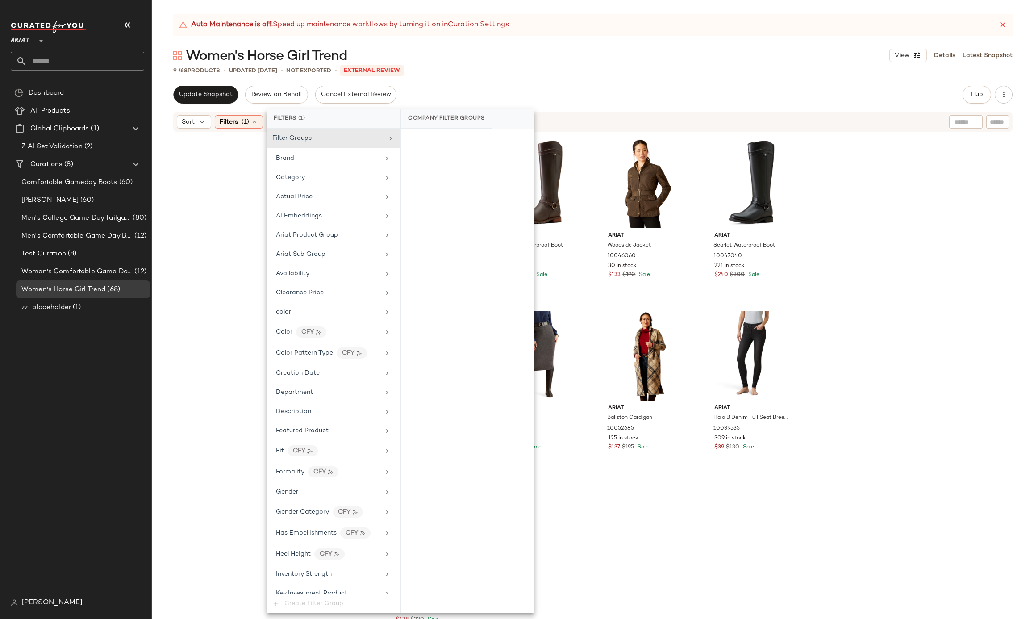
click at [246, 141] on div "Ariat Sadie Waterproof Boot 10038383 81 in stock $174 $290 Sale Ariat Scarlet W…" at bounding box center [593, 387] width 882 height 508
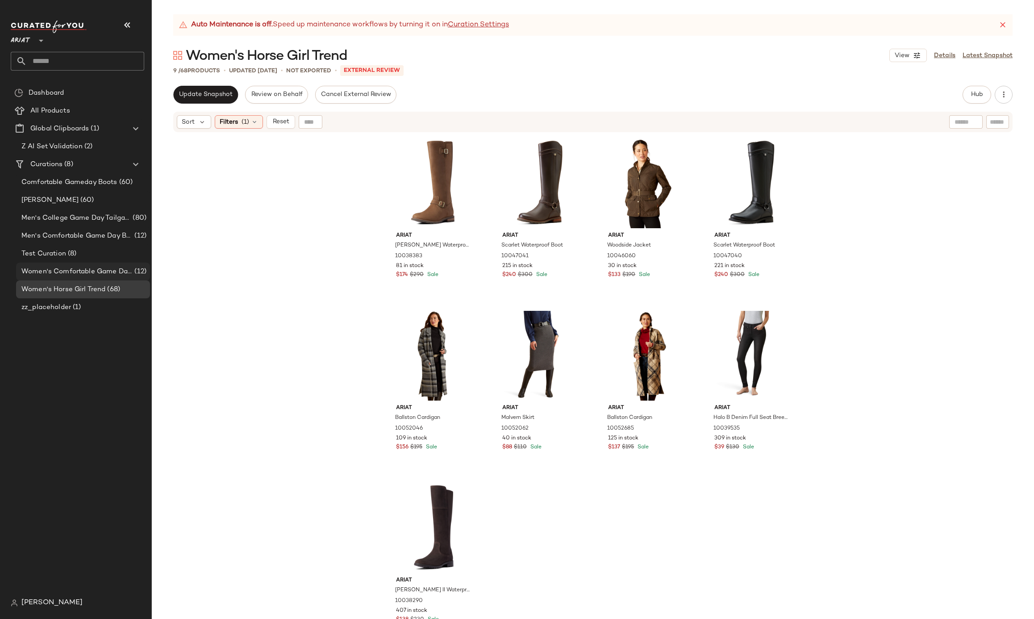
click at [46, 272] on span "Women's Comfortable Game Day Boots" at bounding box center [76, 271] width 111 height 10
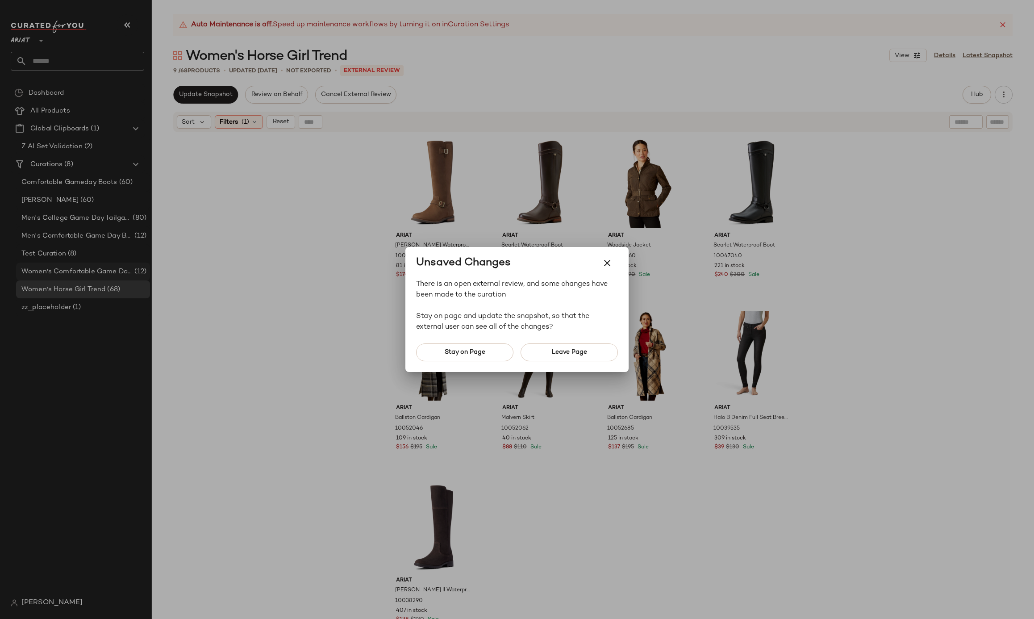
click at [47, 287] on div at bounding box center [517, 309] width 1034 height 619
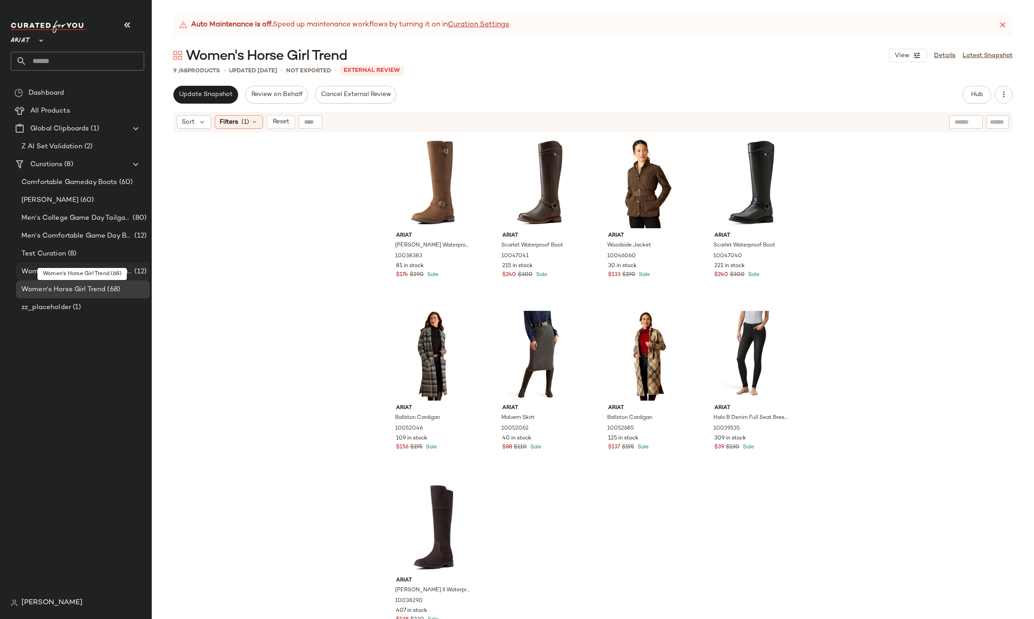
click at [47, 287] on span "Women's Horse Girl Trend" at bounding box center [63, 289] width 84 height 10
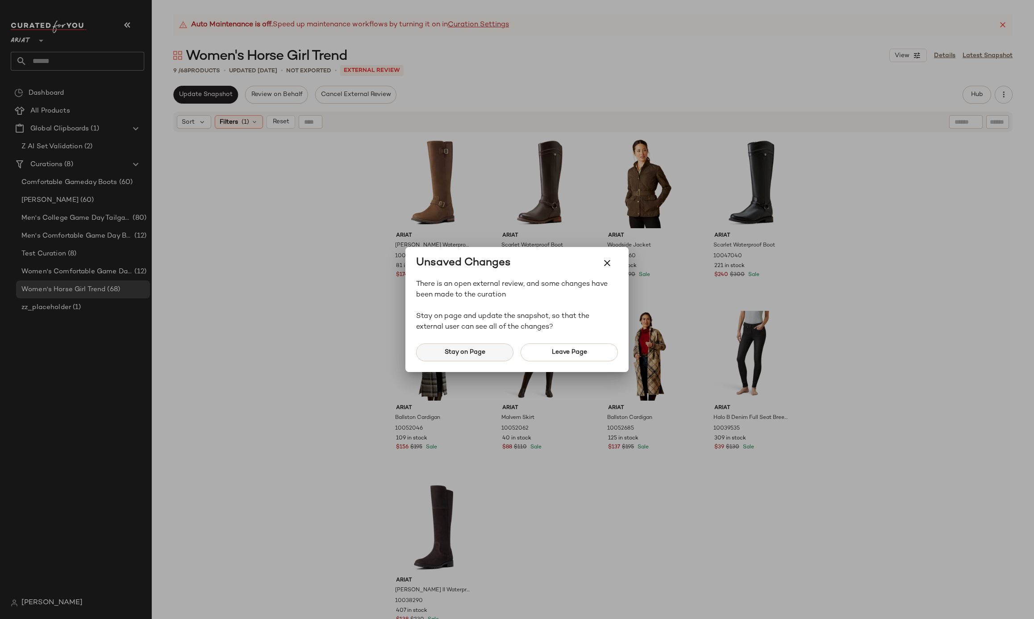
click at [478, 350] on span "Stay on Page" at bounding box center [464, 352] width 41 height 7
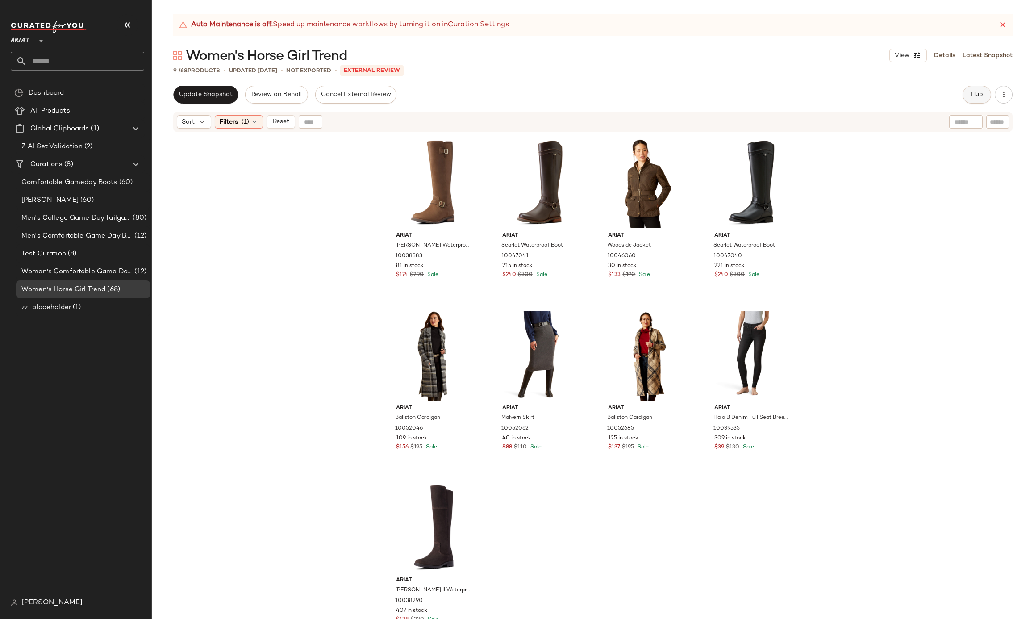
click at [987, 95] on button "Hub" at bounding box center [976, 95] width 29 height 18
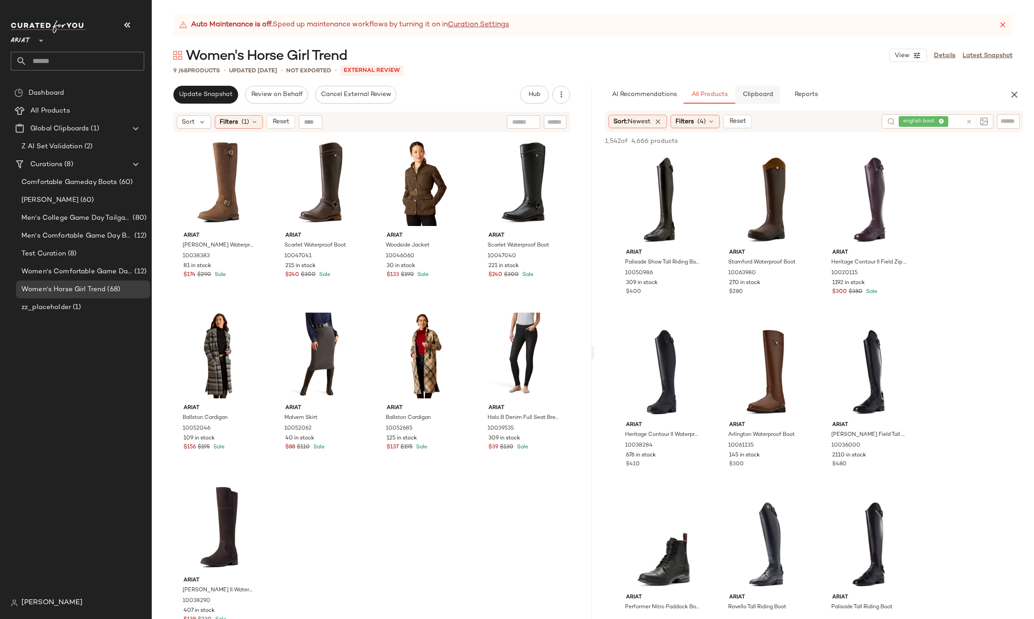
click at [751, 91] on span "Clipboard" at bounding box center [757, 94] width 31 height 7
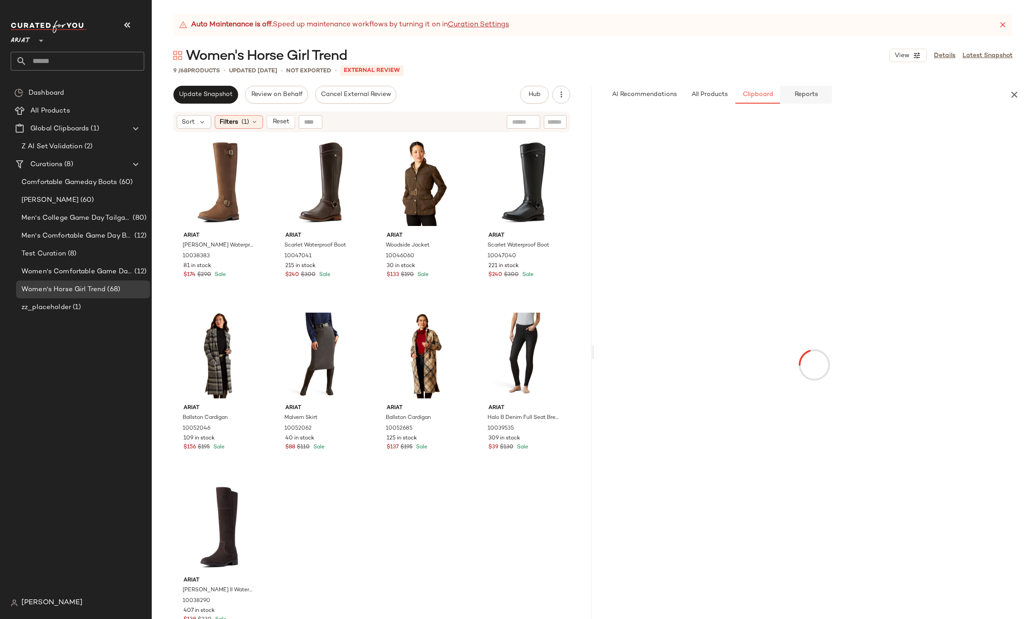
click at [812, 95] on span "Reports" at bounding box center [806, 94] width 24 height 7
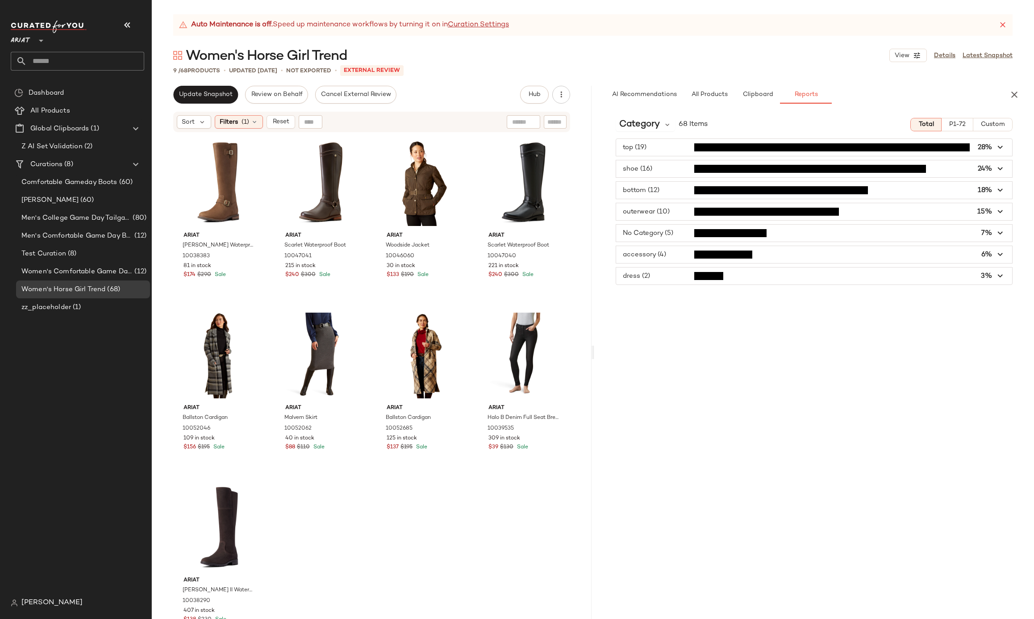
click at [675, 129] on div "Category 68 Items" at bounding box center [662, 124] width 92 height 13
click at [666, 128] on icon at bounding box center [667, 125] width 8 height 8
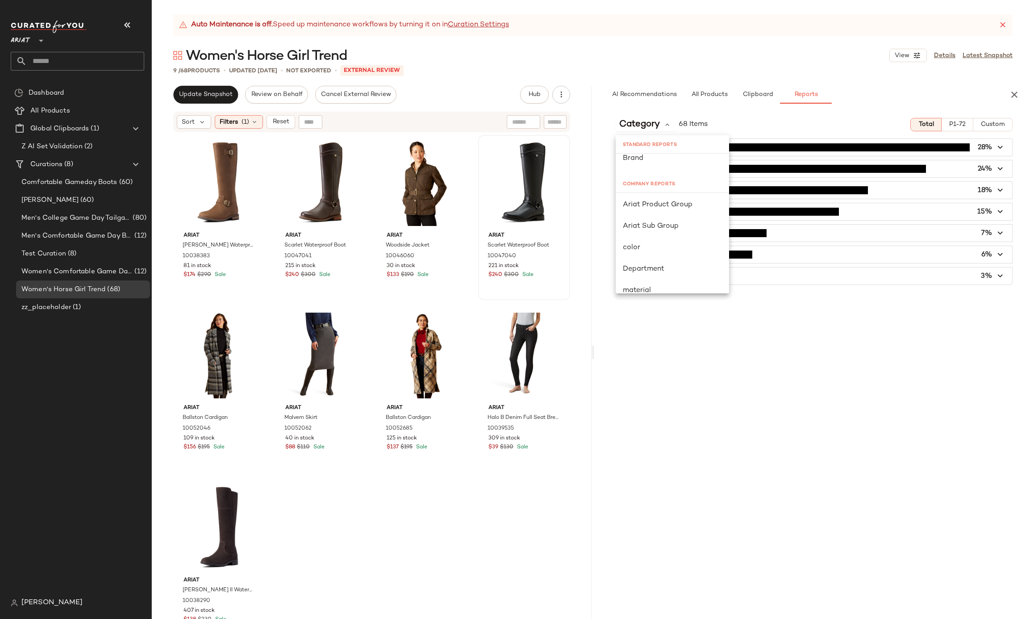
scroll to position [70, 0]
click at [232, 123] on span "Filters" at bounding box center [229, 121] width 18 height 9
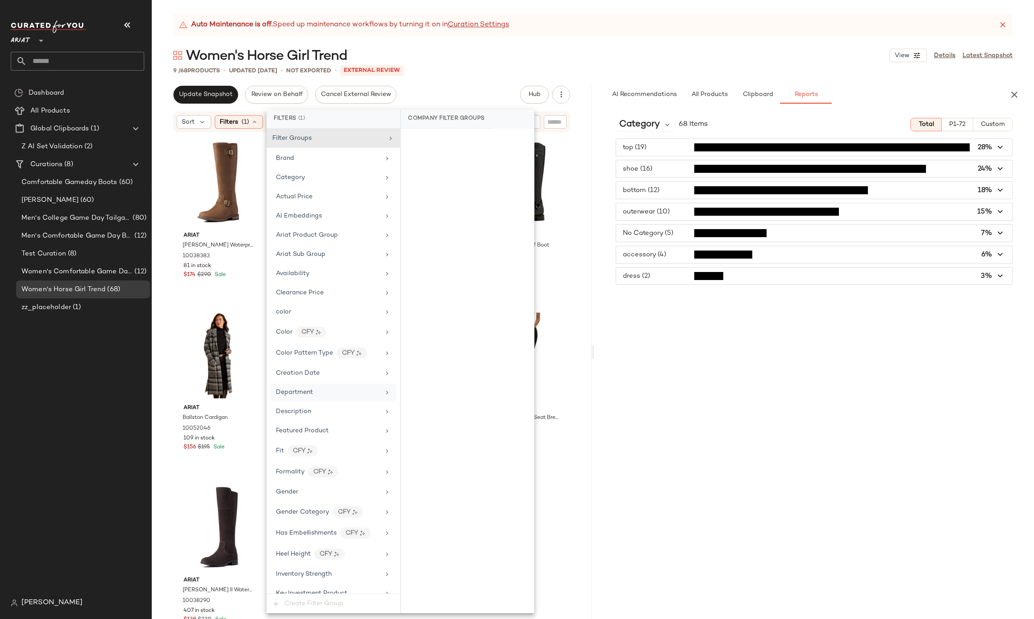
scroll to position [416, 0]
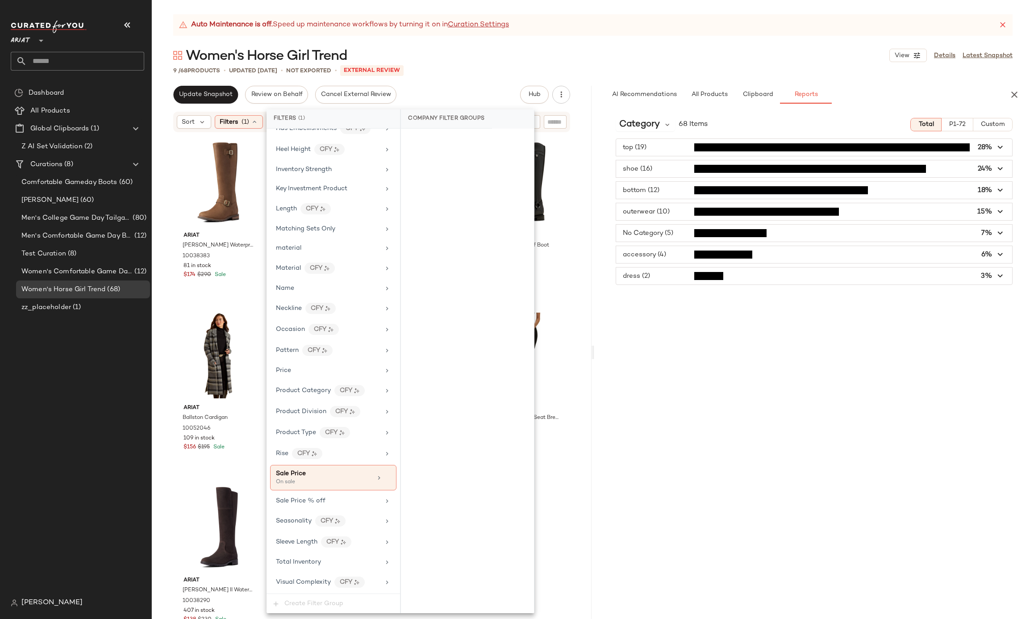
click at [791, 158] on div "top (19) 28% shoe (16) 24% bottom (12) 18% outerwear (10) 15% No Category (5) 7…" at bounding box center [814, 211] width 440 height 146
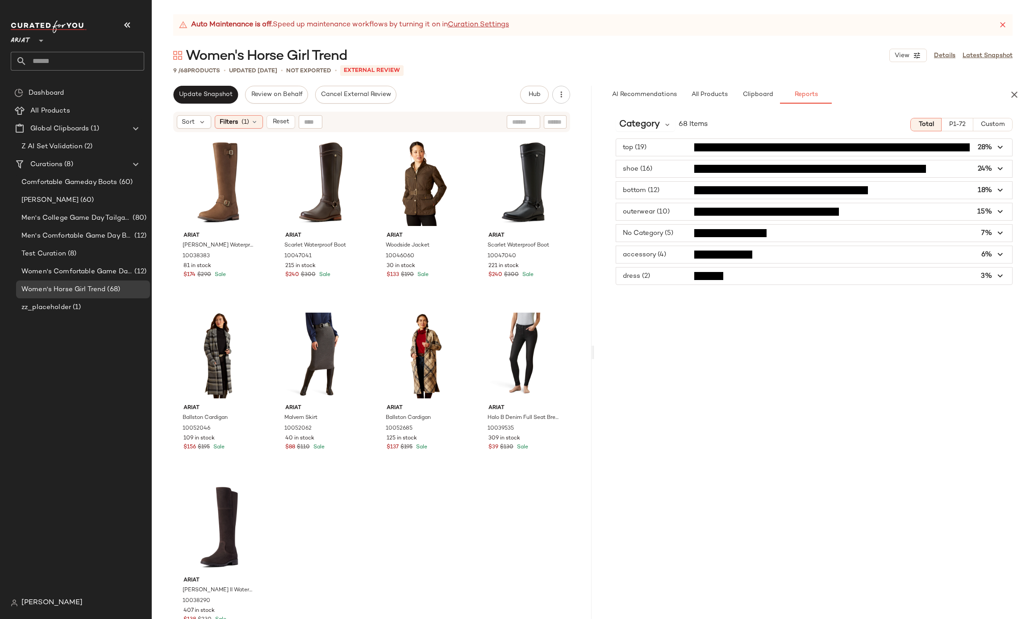
click at [789, 149] on span "button" at bounding box center [814, 147] width 396 height 17
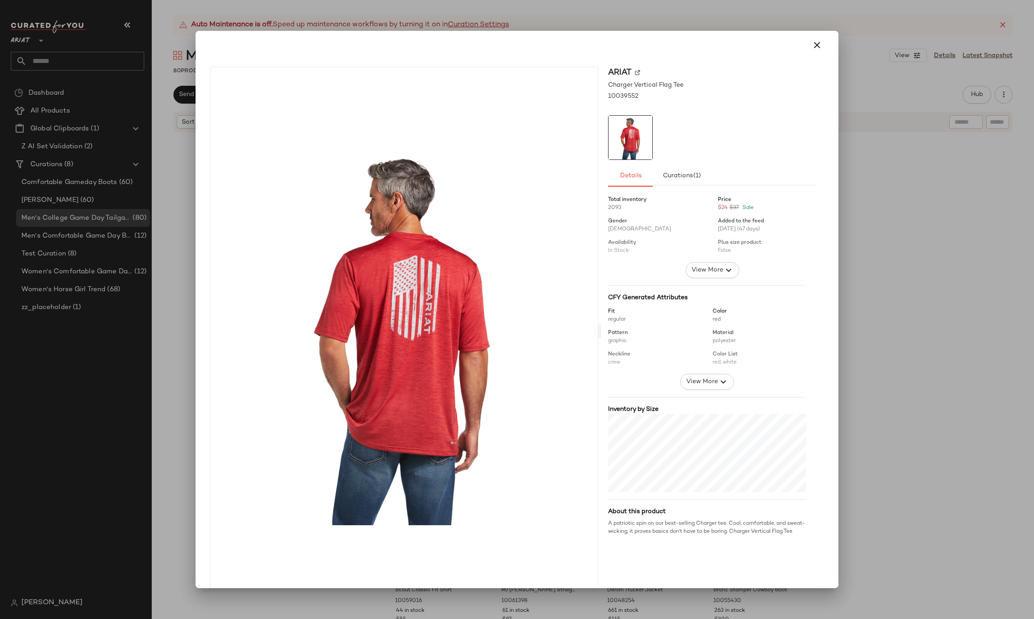
click at [462, 17] on div at bounding box center [517, 309] width 1034 height 619
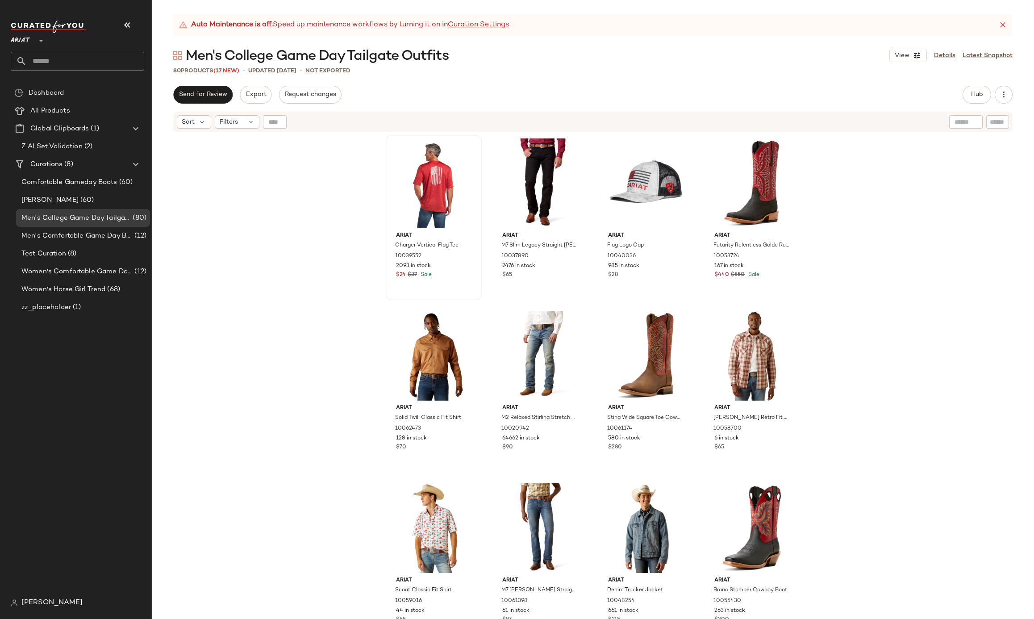
click at [977, 104] on div "Send for Review Export Request changes Hub Send for Review External Review Inte…" at bounding box center [593, 352] width 882 height 533
click at [977, 99] on button "Hub" at bounding box center [976, 95] width 29 height 18
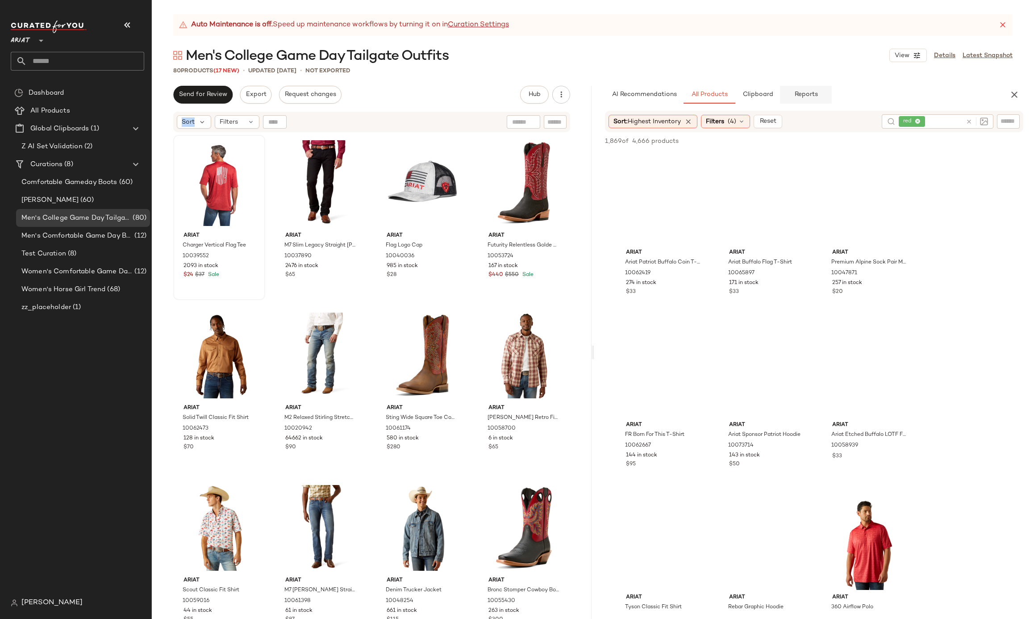
click at [795, 93] on span "Reports" at bounding box center [806, 94] width 24 height 7
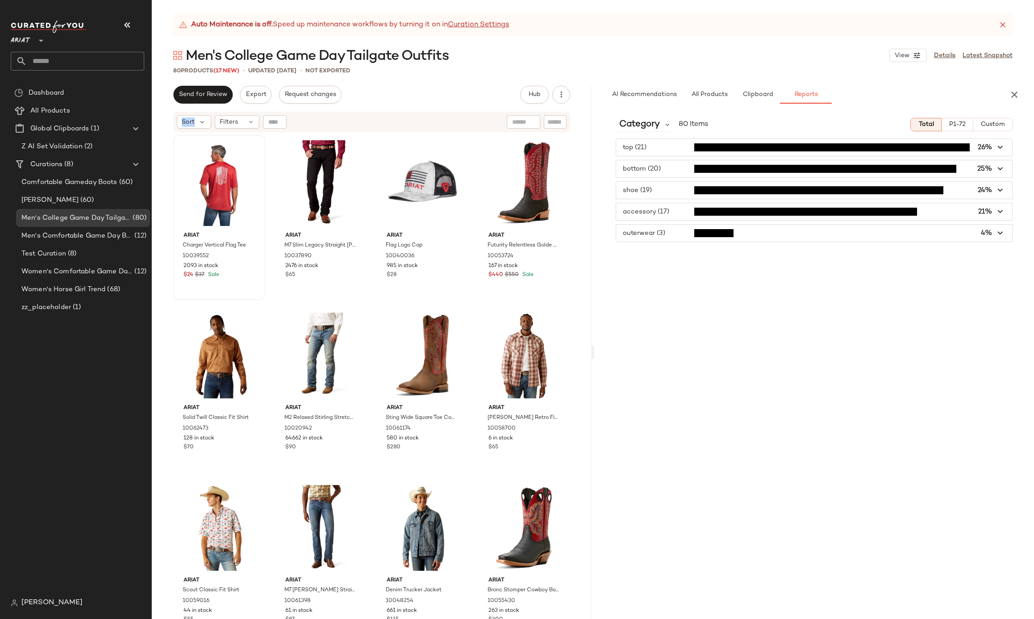
click at [734, 148] on span "button" at bounding box center [814, 147] width 396 height 17
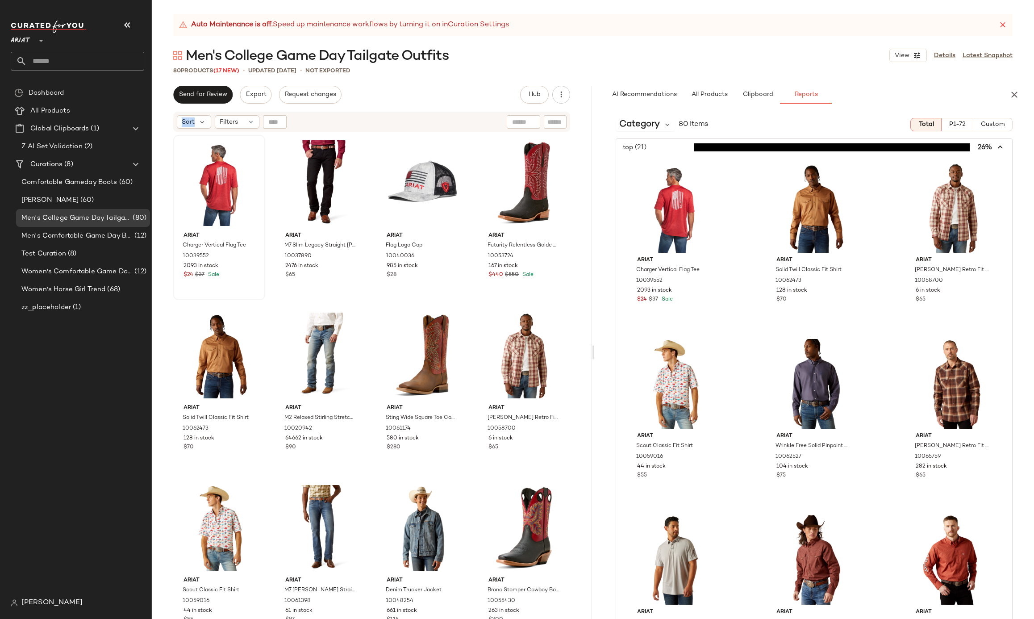
click at [734, 148] on span "button" at bounding box center [814, 147] width 396 height 17
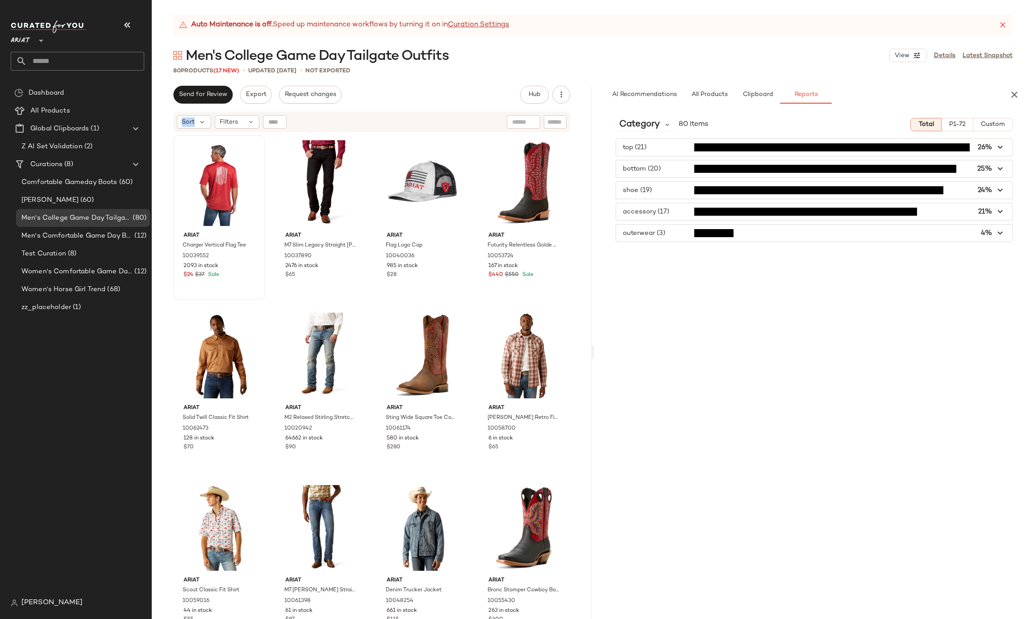
click at [733, 230] on span "button" at bounding box center [814, 233] width 396 height 17
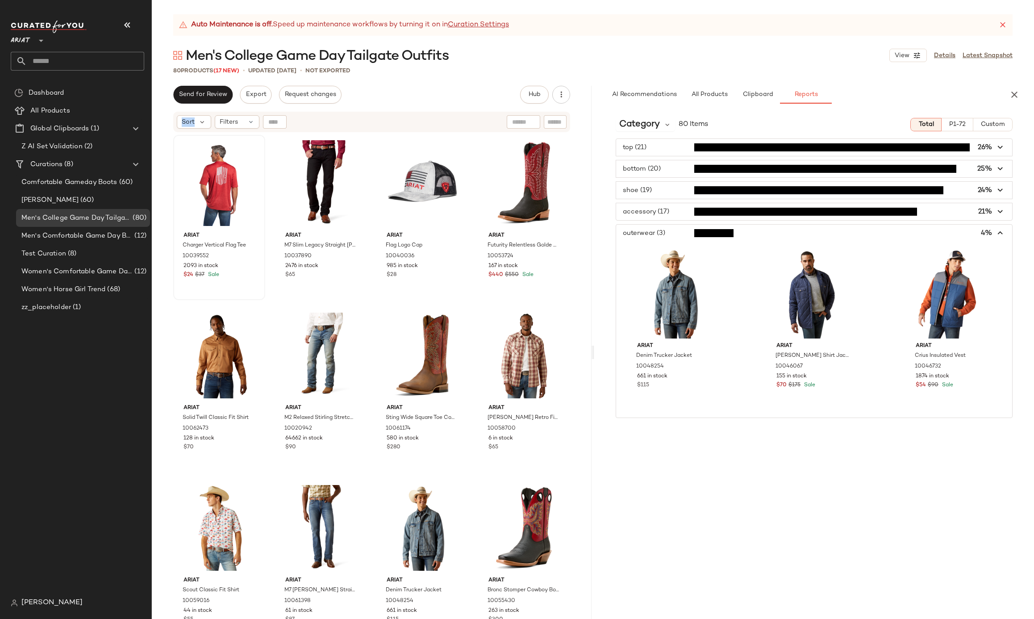
click at [835, 148] on span "button" at bounding box center [814, 147] width 396 height 17
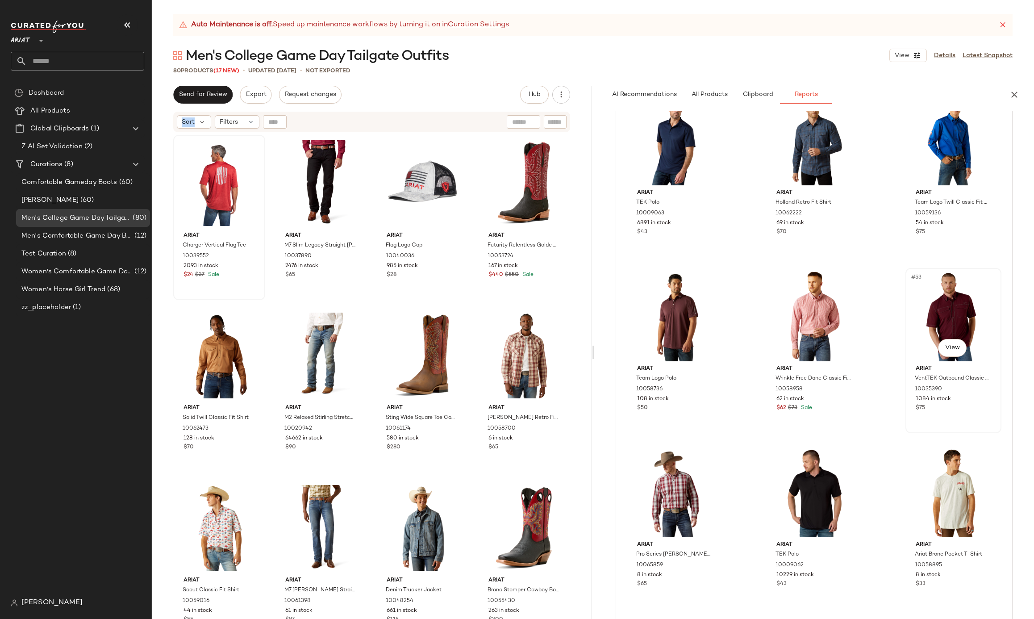
scroll to position [605, 0]
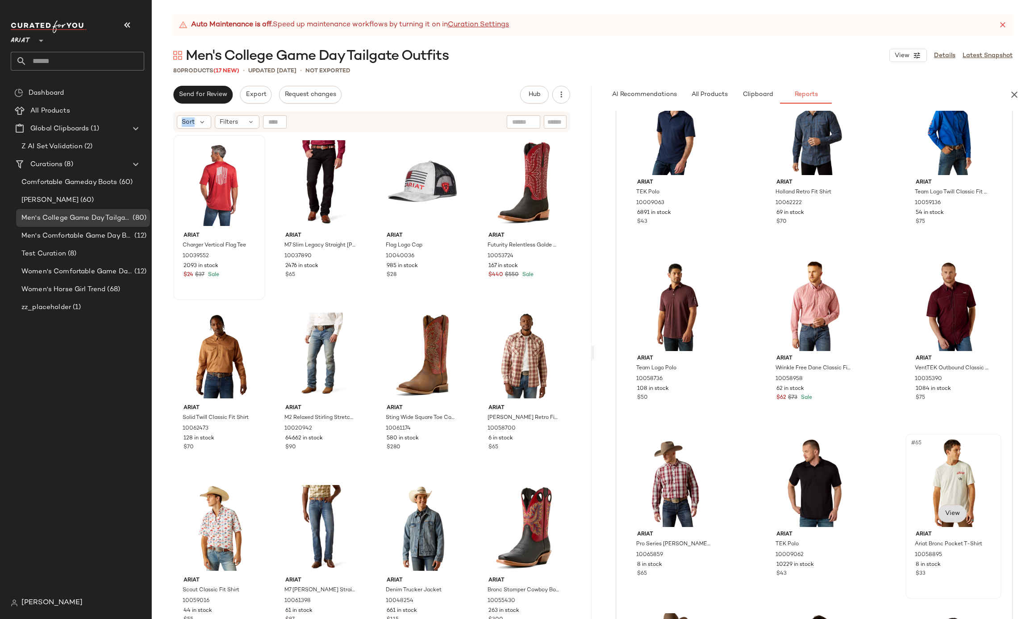
click at [944, 511] on span "View" at bounding box center [951, 513] width 15 height 7
click at [946, 517] on button "View" at bounding box center [952, 513] width 29 height 18
click at [954, 462] on div "#65 View" at bounding box center [953, 482] width 90 height 90
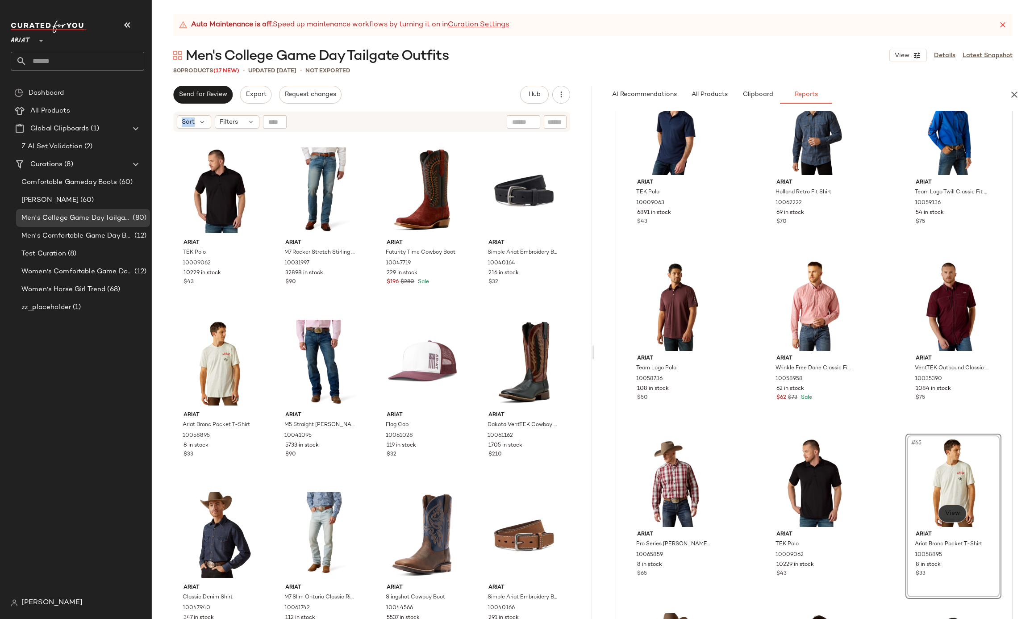
click at [944, 513] on span "View" at bounding box center [951, 513] width 15 height 7
click at [233, 354] on div "#65 View" at bounding box center [219, 362] width 86 height 90
click at [220, 394] on body "Ariat ** Dashboard All Products Global Clipboards (1) Z AI Set Validation (2) C…" at bounding box center [517, 309] width 1034 height 619
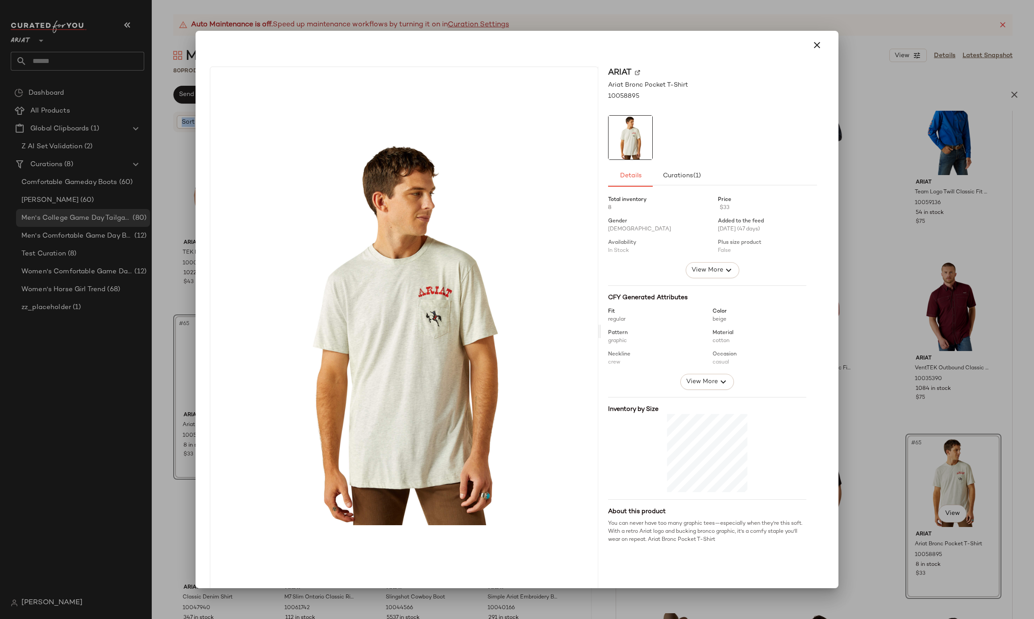
click at [935, 416] on div at bounding box center [517, 309] width 1034 height 619
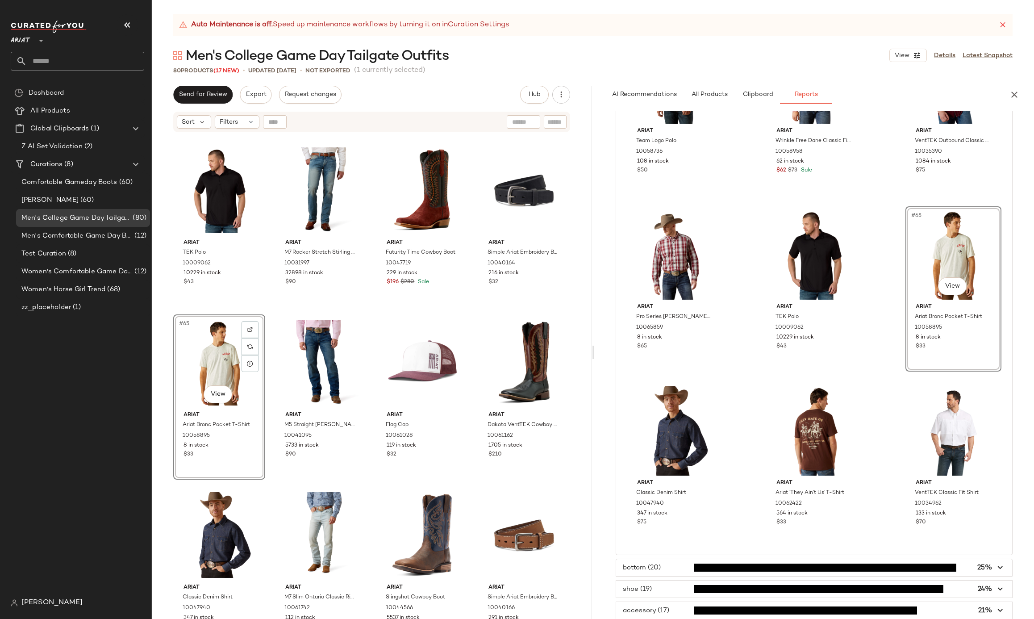
scroll to position [836, 0]
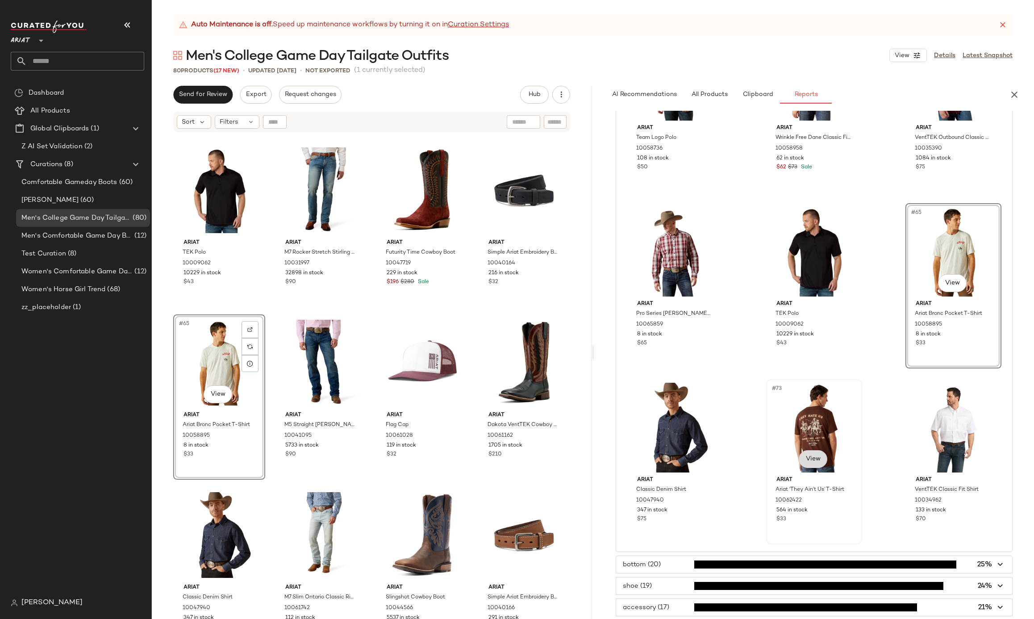
click at [807, 459] on span "View" at bounding box center [812, 458] width 15 height 7
click at [941, 433] on div "#77 View" at bounding box center [953, 427] width 90 height 90
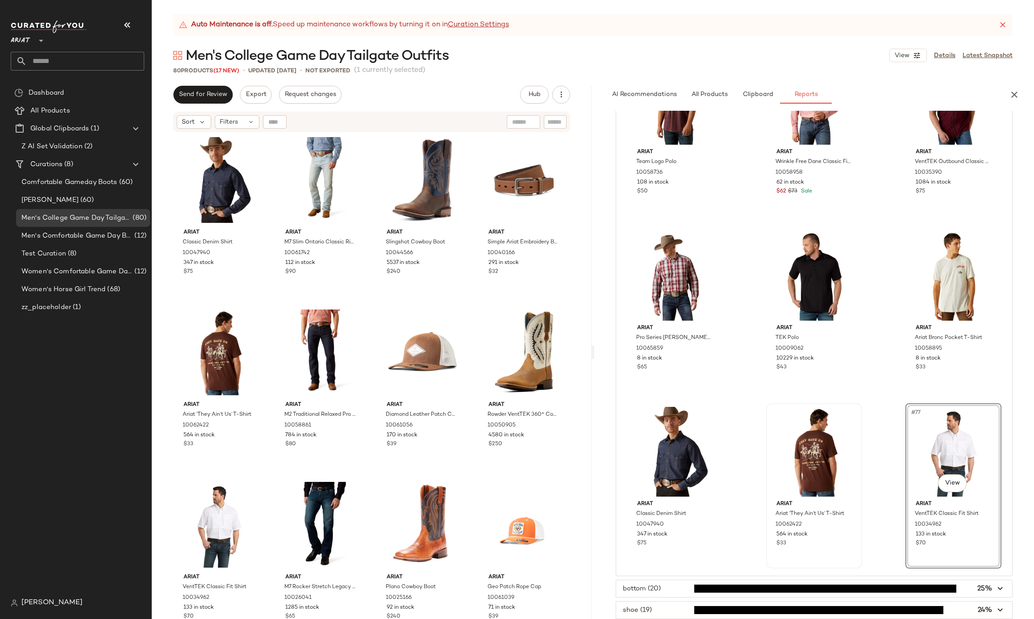
scroll to position [0, 0]
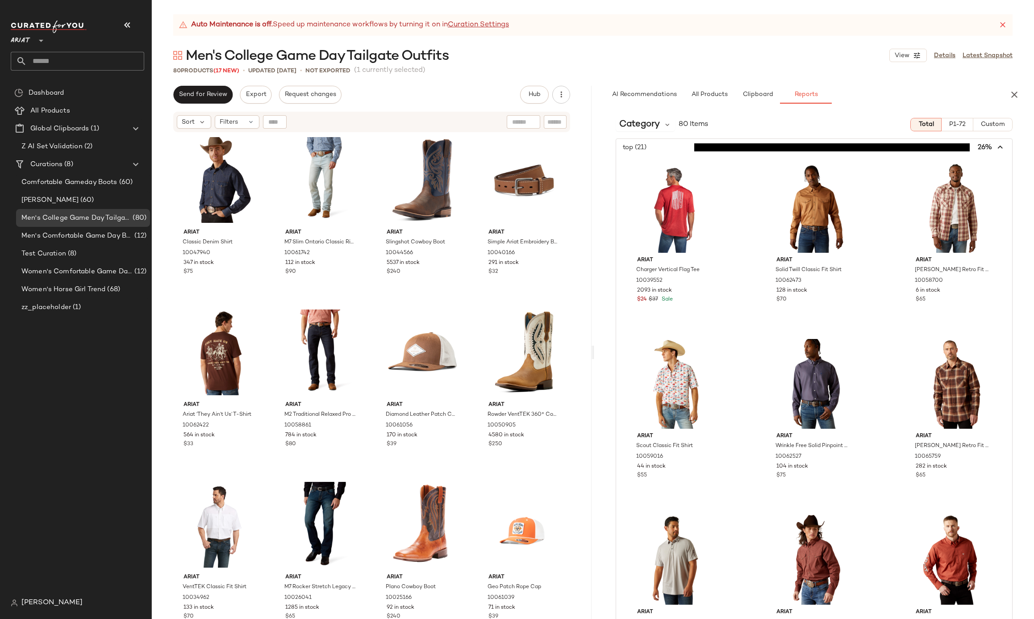
click at [825, 149] on span "button" at bounding box center [814, 147] width 396 height 17
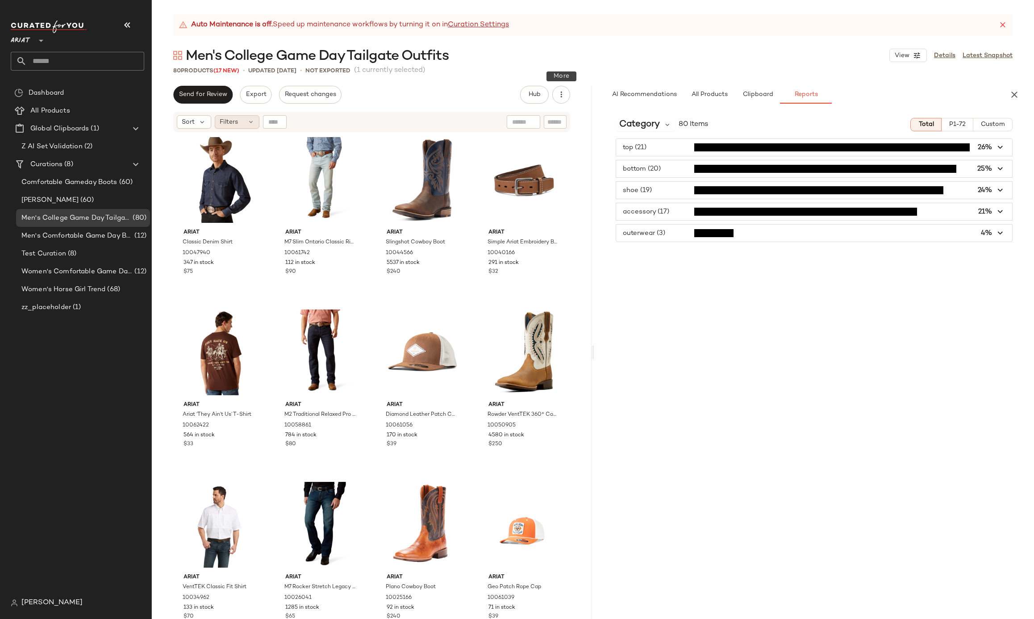
click at [245, 119] on div "Filters" at bounding box center [237, 121] width 45 height 13
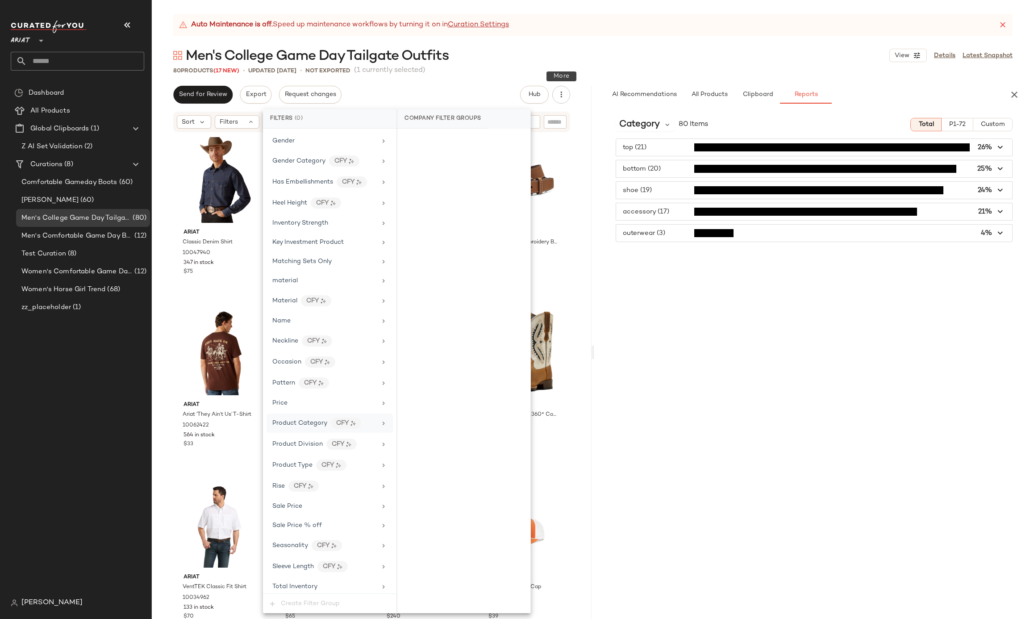
scroll to position [358, 0]
click at [307, 504] on div "Sale Price" at bounding box center [324, 499] width 104 height 9
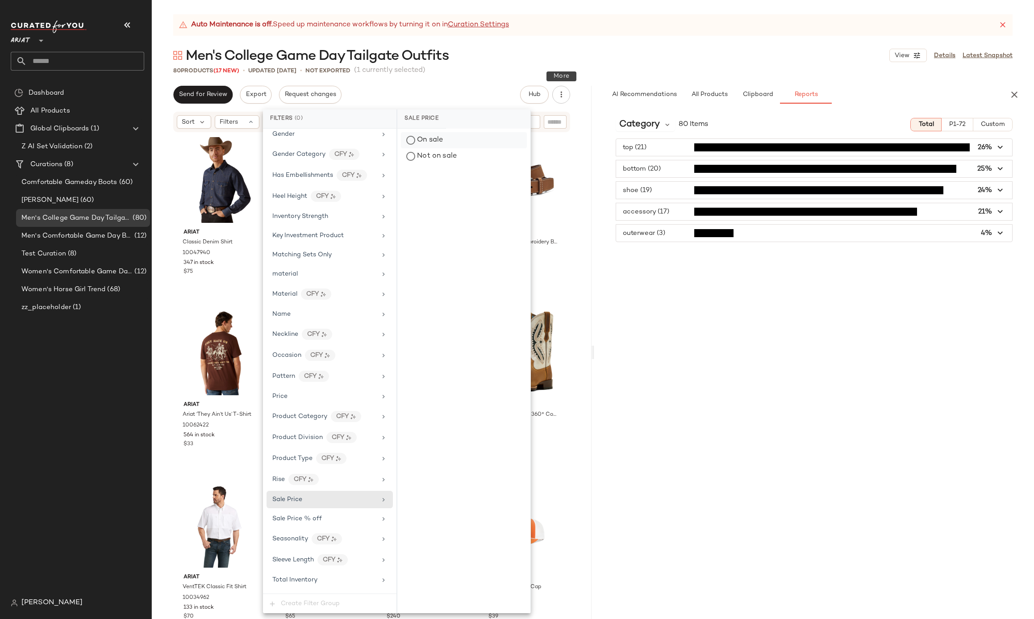
click at [441, 143] on div "On sale" at bounding box center [464, 140] width 126 height 16
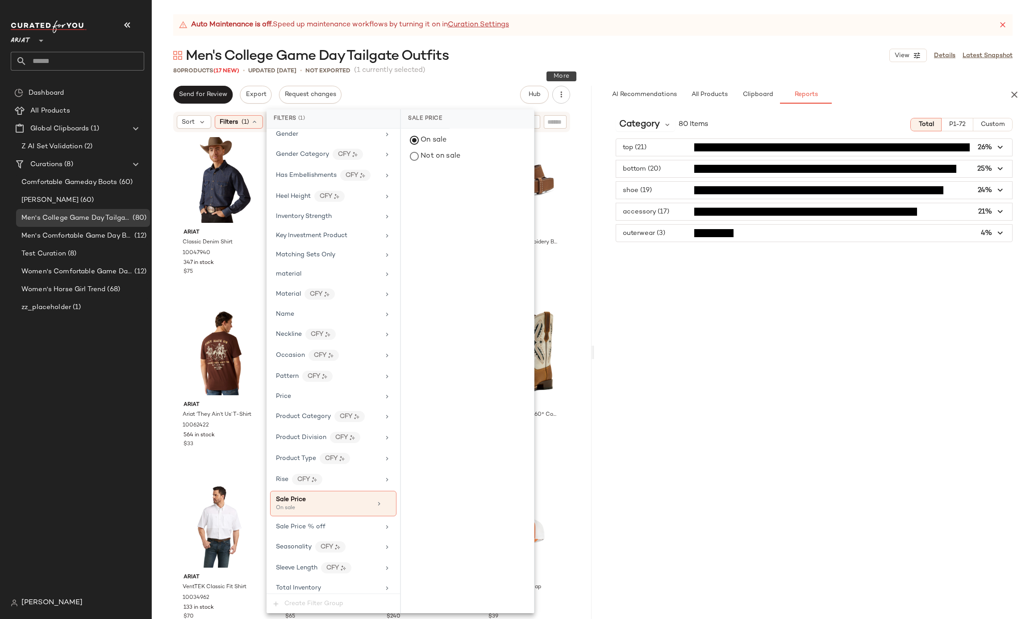
click at [465, 78] on div "Auto Maintenance is off. Speed up maintenance workflows by turning it on in Cur…" at bounding box center [593, 316] width 882 height 604
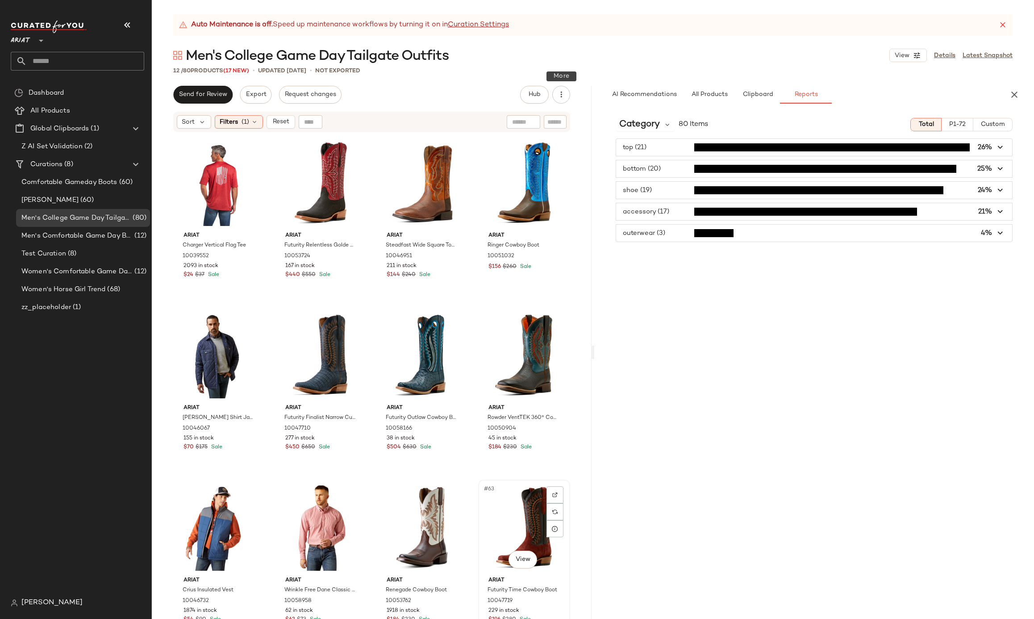
scroll to position [3, 0]
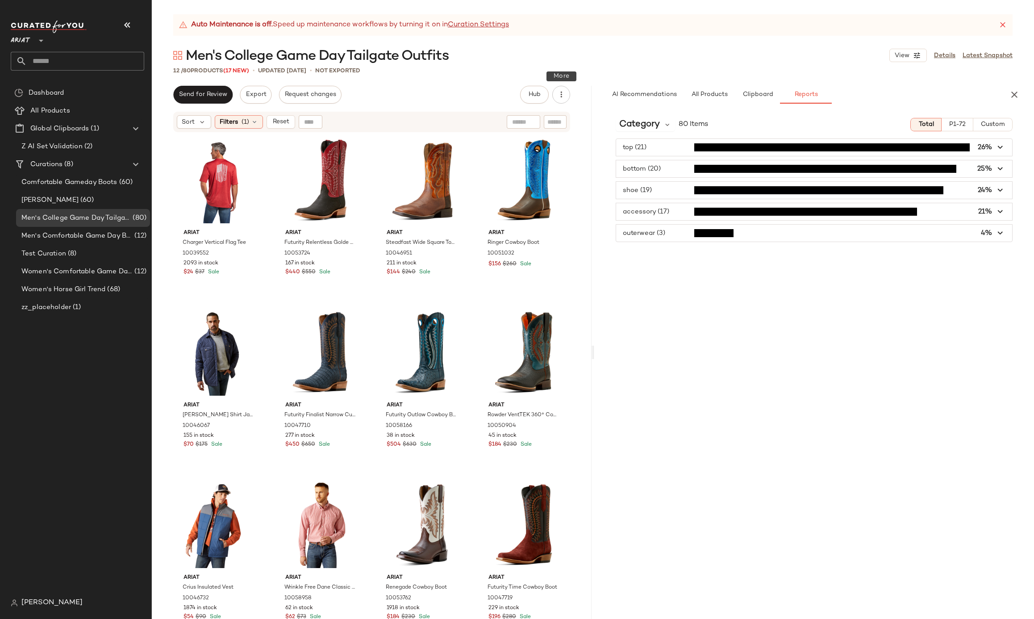
click at [294, 56] on span "Men's College Game Day Tailgate Outfits" at bounding box center [317, 56] width 263 height 18
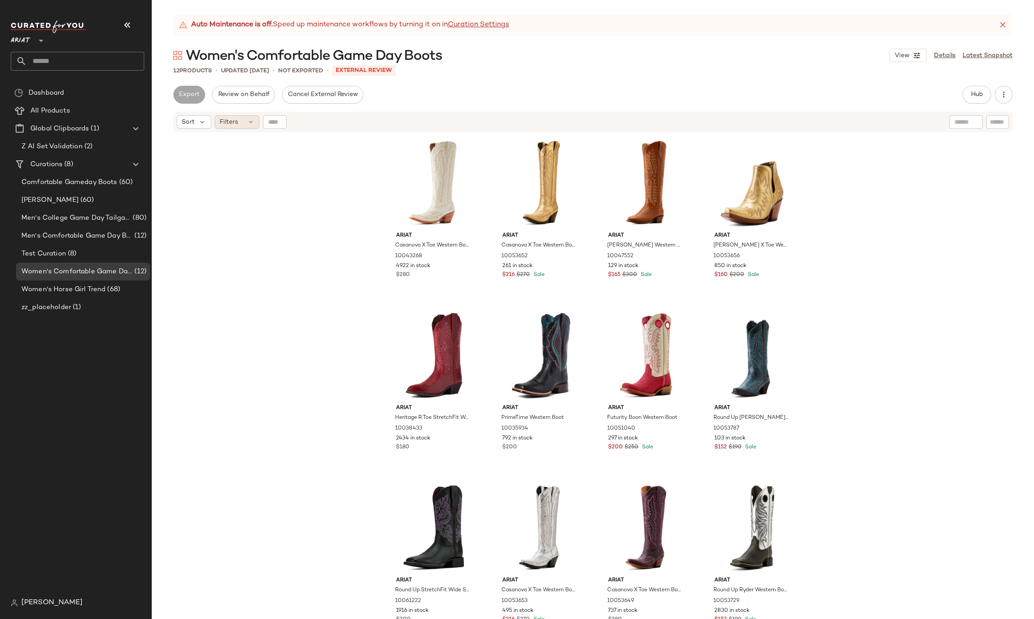
click at [227, 126] on span "Filters" at bounding box center [229, 121] width 18 height 9
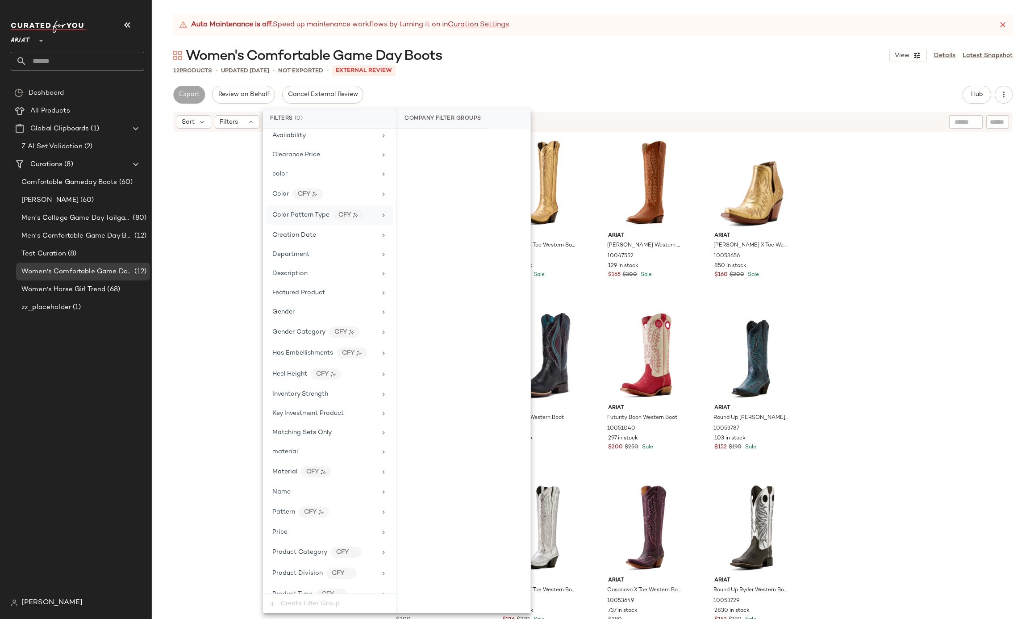
scroll to position [260, 0]
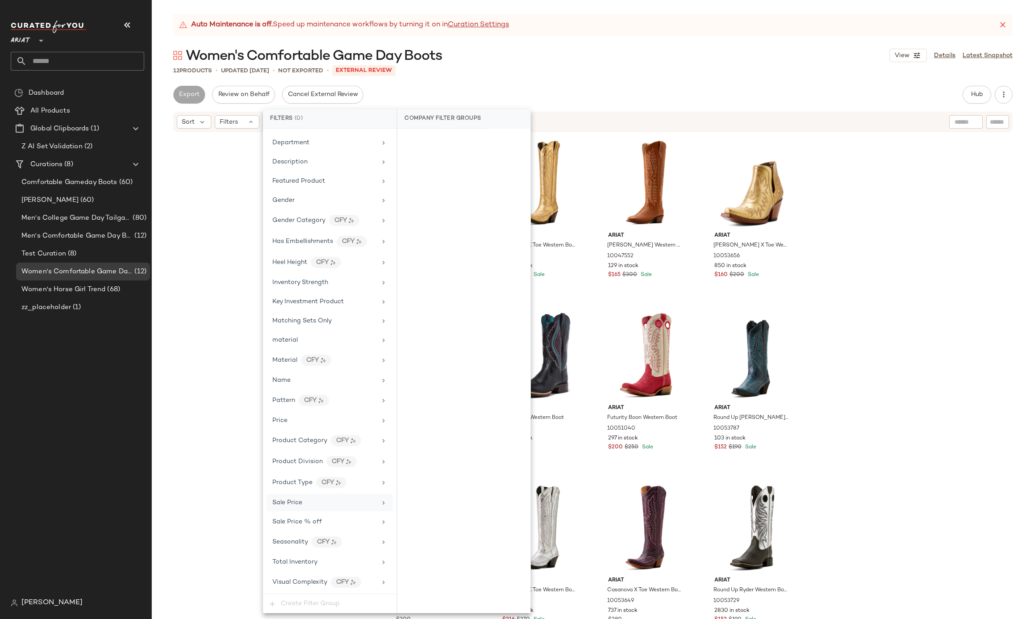
click at [305, 506] on div "Sale Price" at bounding box center [329, 502] width 126 height 17
click at [447, 143] on div "On sale" at bounding box center [464, 140] width 126 height 16
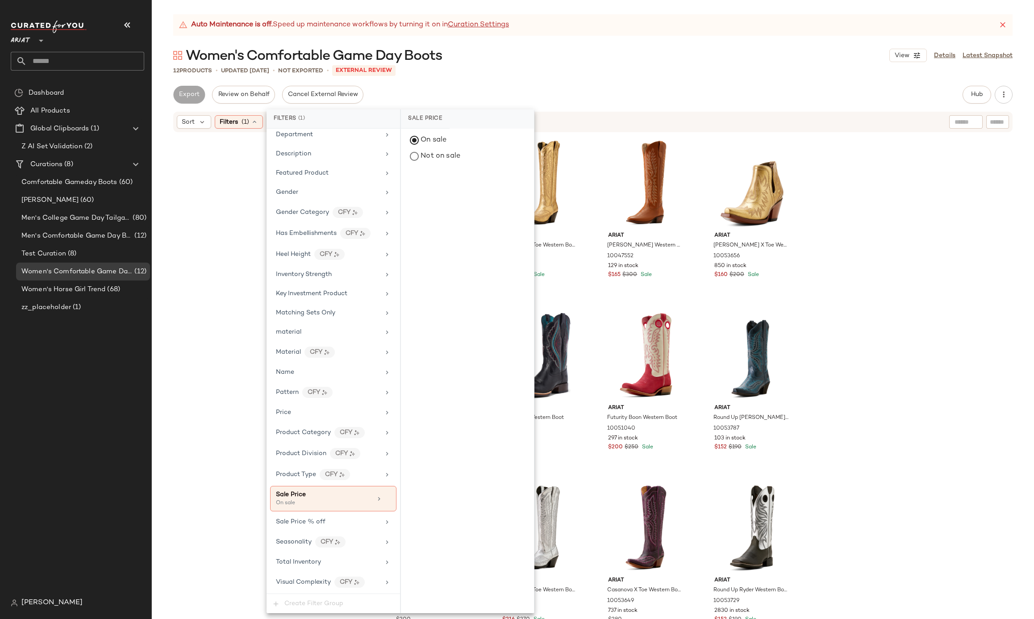
click at [489, 74] on div "12 Products • updated Oct 10th • Not Exported • External REVIEW" at bounding box center [593, 70] width 882 height 9
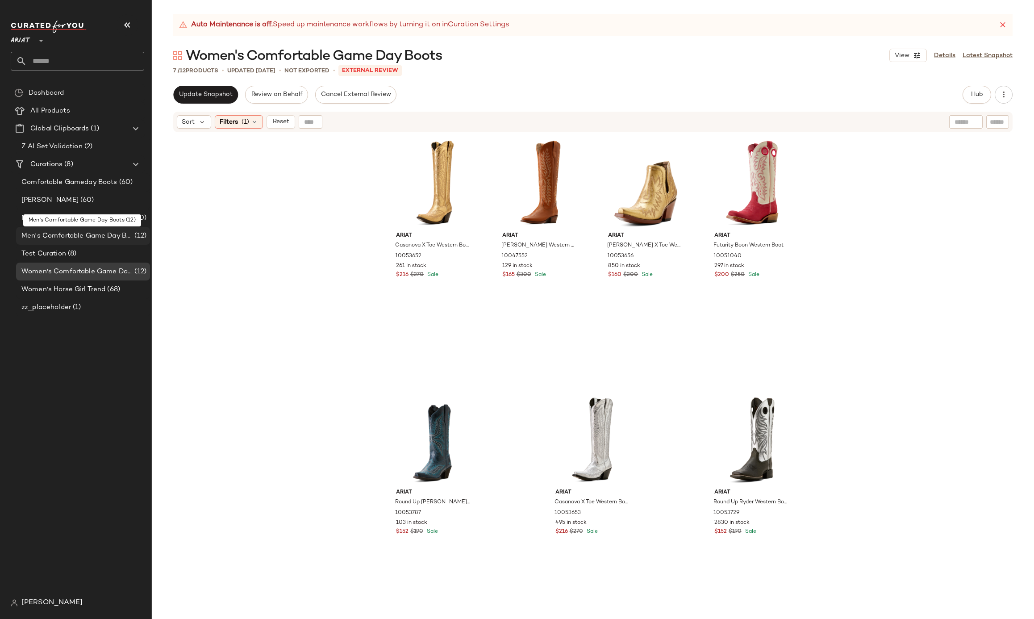
click at [130, 239] on span "Men's Comfortable Game Day Boots" at bounding box center [76, 236] width 111 height 10
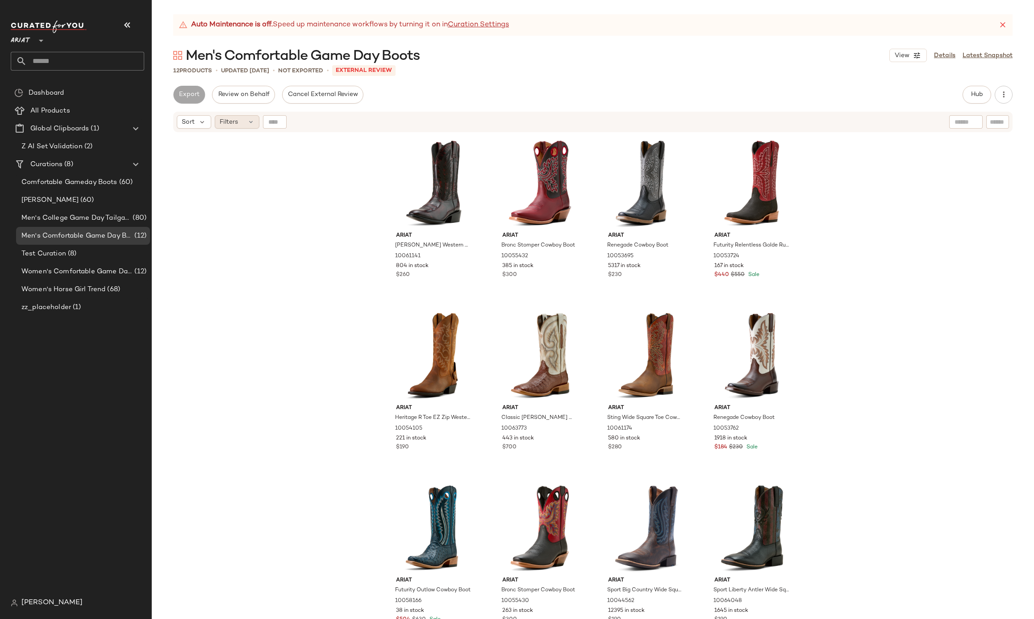
click at [220, 123] on span "Filters" at bounding box center [229, 121] width 18 height 9
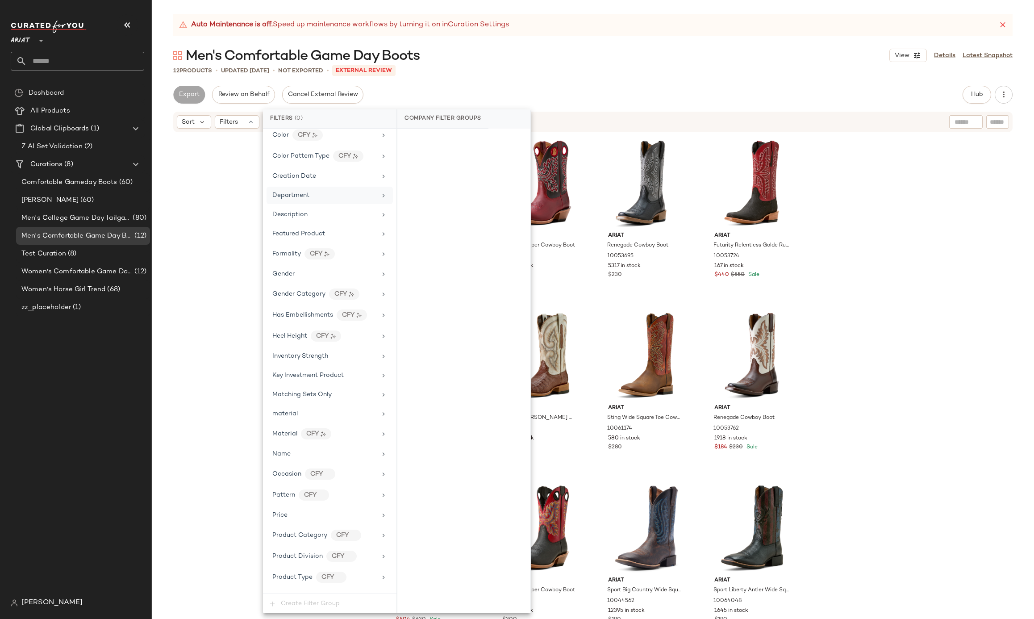
scroll to position [302, 0]
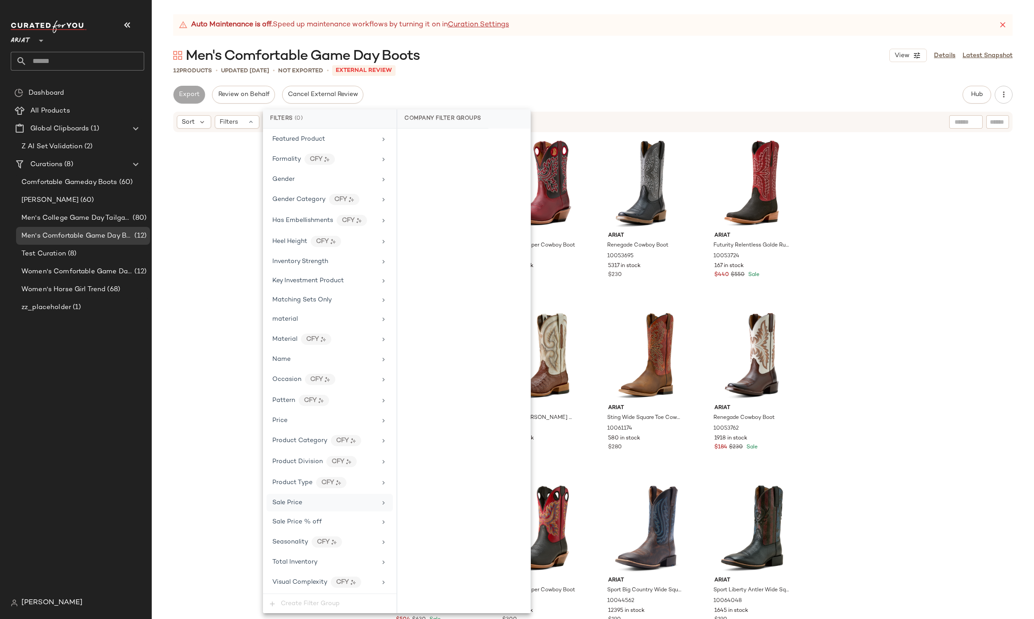
click at [297, 495] on div "Sale Price" at bounding box center [329, 502] width 126 height 17
click at [466, 138] on div "On sale" at bounding box center [464, 140] width 126 height 16
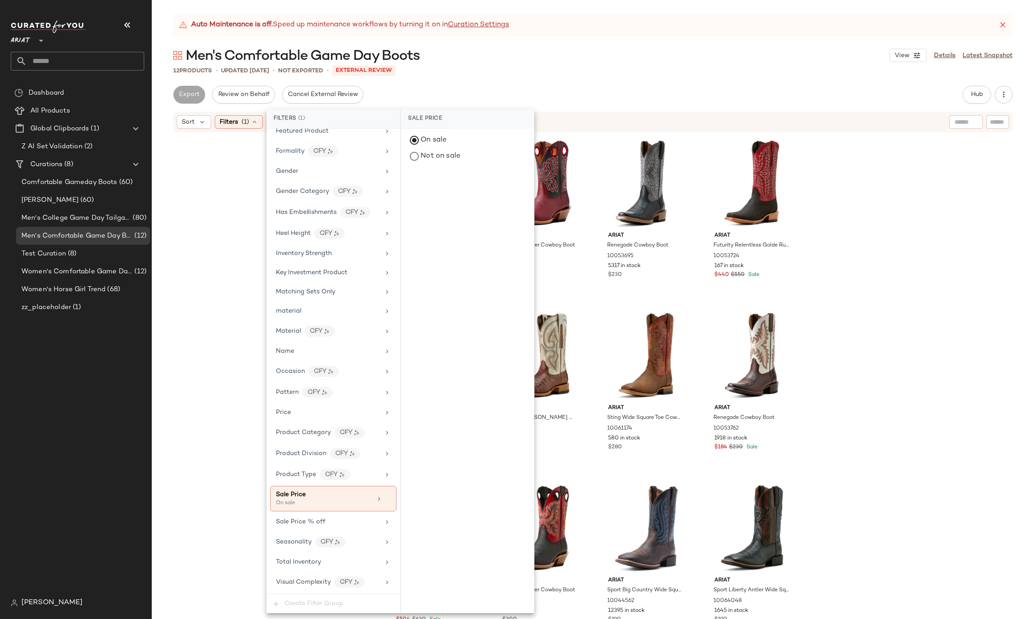
click at [531, 58] on div "Men's Comfortable Game Day Boots View Details Latest Snapshot" at bounding box center [593, 55] width 882 height 18
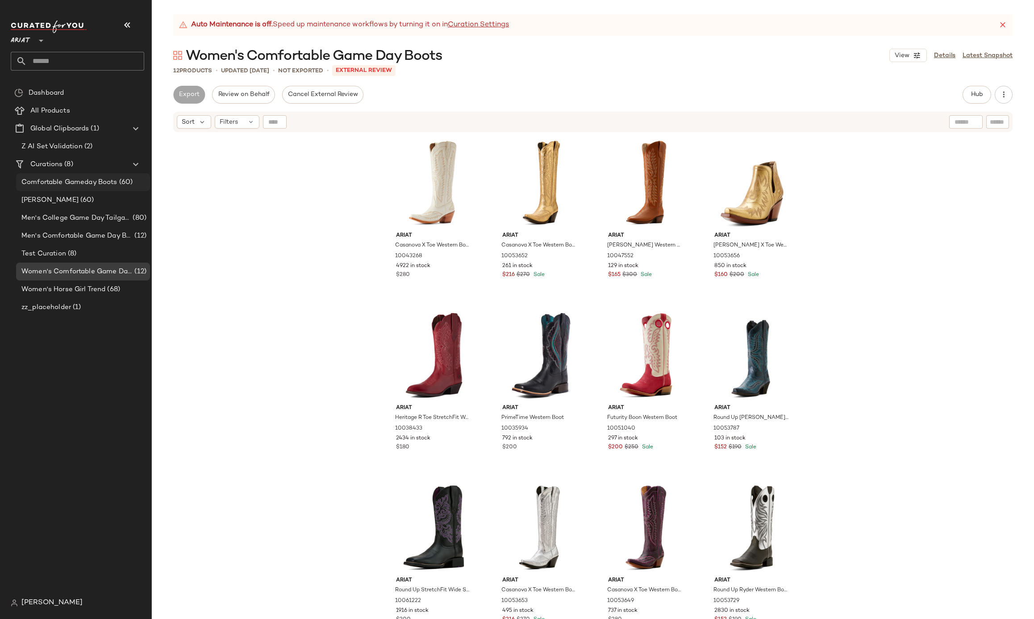
click at [100, 182] on span "Comfortable Gameday Boots" at bounding box center [69, 182] width 96 height 10
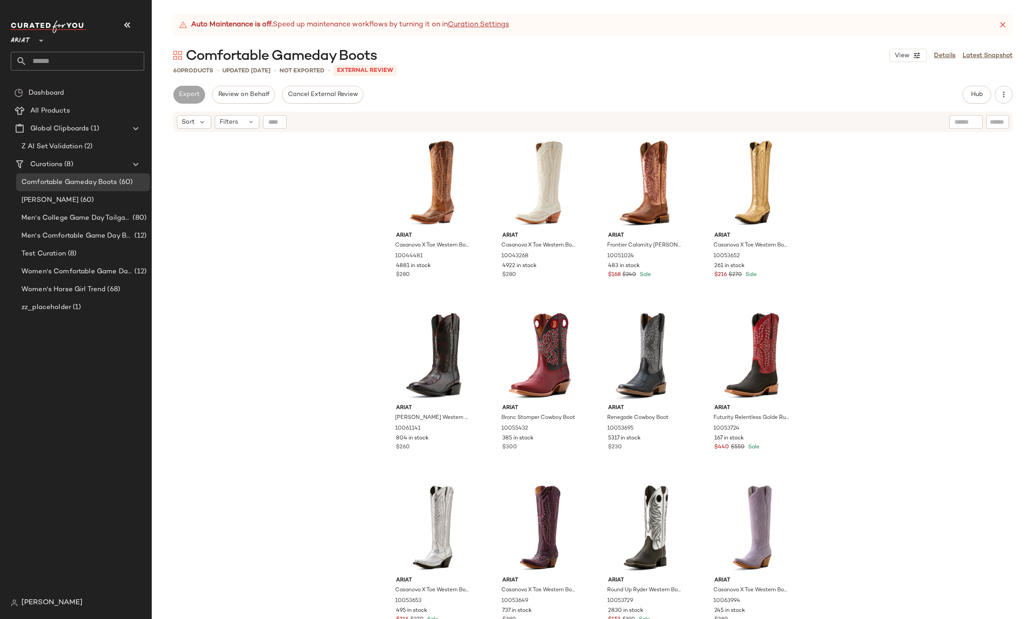
click at [305, 220] on div "Ariat Casanova X Toe Western Boot 10044481 4881 in stock $280 Ariat Casanova X …" at bounding box center [593, 387] width 882 height 508
click at [228, 122] on span "Filters" at bounding box center [229, 121] width 18 height 9
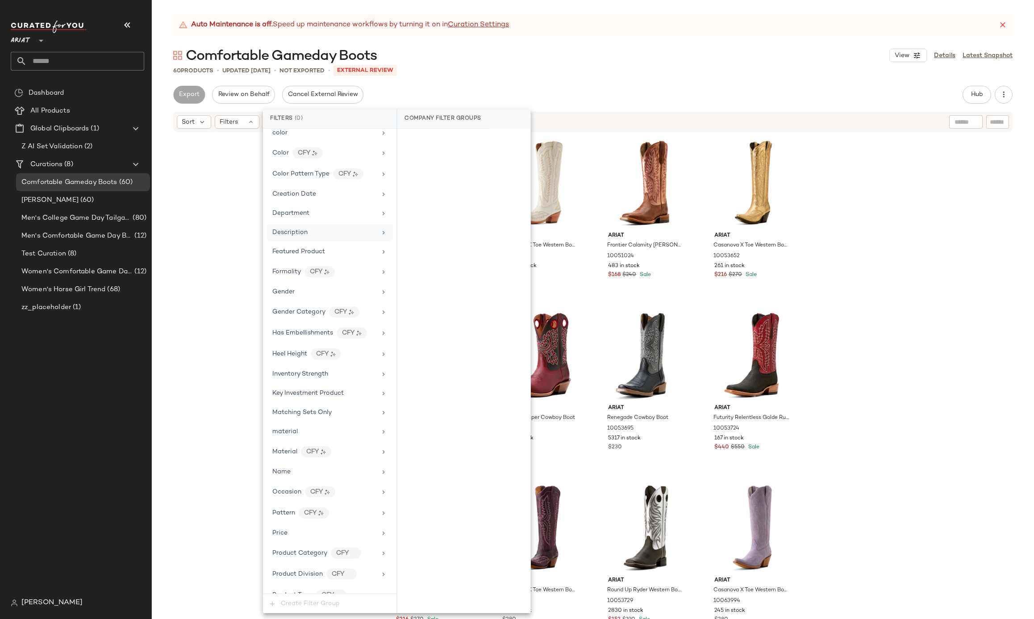
scroll to position [302, 0]
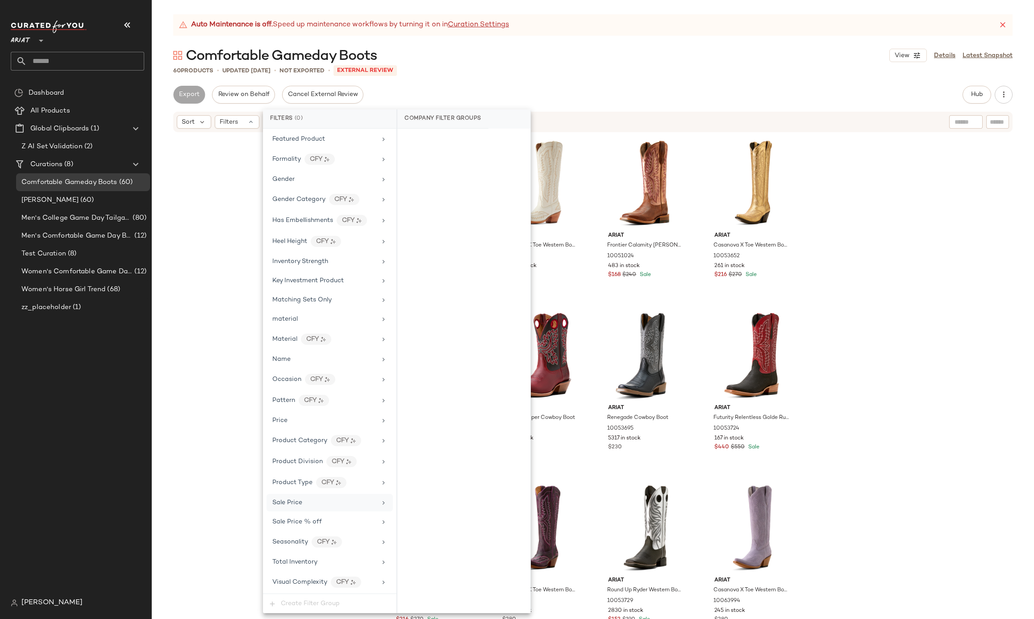
click at [287, 499] on span "Sale Price" at bounding box center [287, 502] width 30 height 7
click at [454, 136] on div "On sale" at bounding box center [464, 140] width 126 height 16
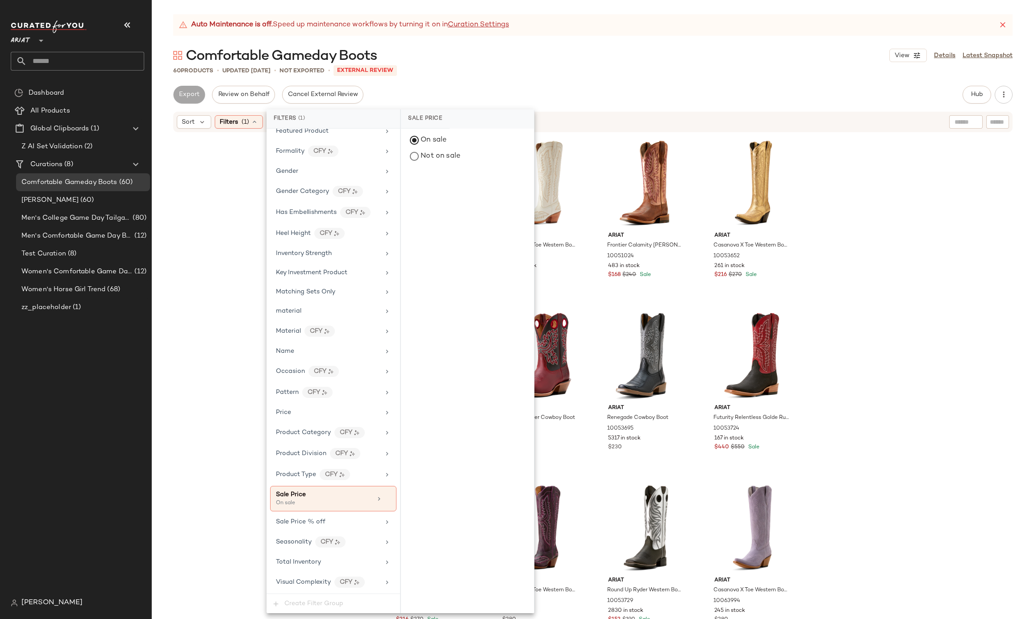
click at [489, 71] on div "60 Products • updated [DATE] • Not Exported • External REVIEW" at bounding box center [593, 70] width 882 height 9
